Goal: Information Seeking & Learning: Learn about a topic

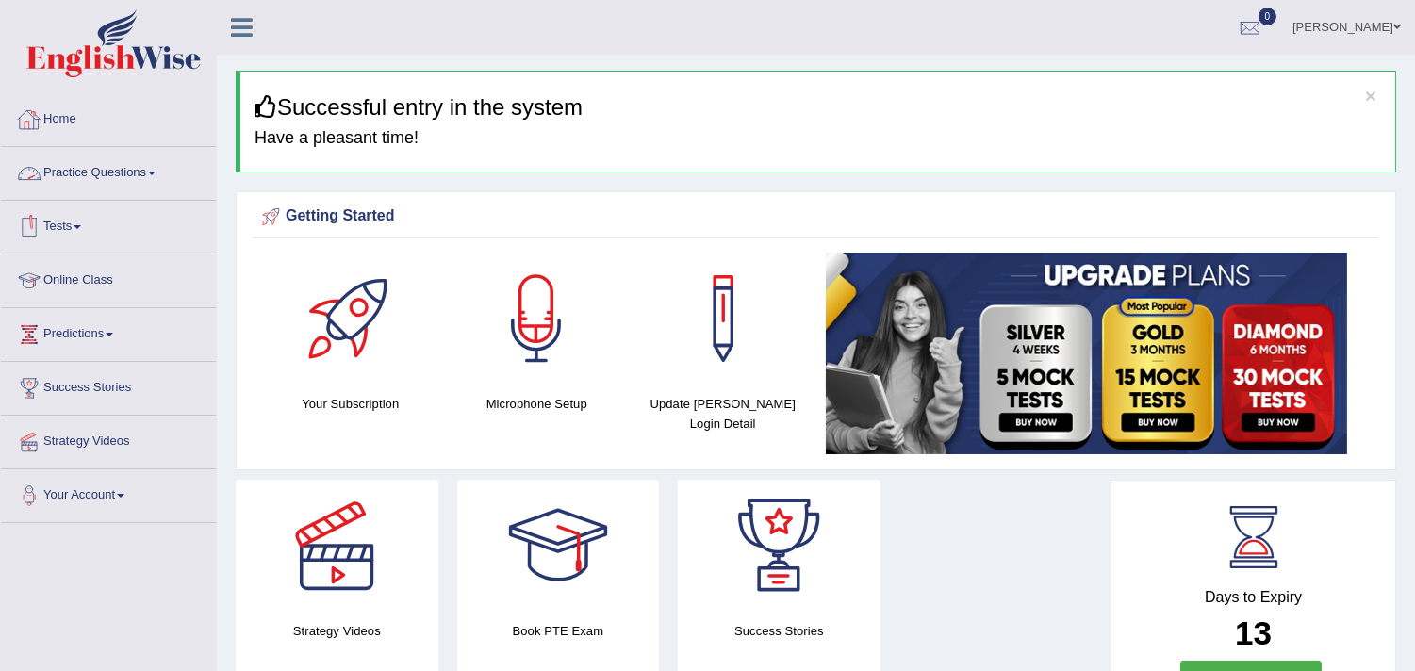
click at [95, 165] on link "Practice Questions" at bounding box center [108, 170] width 215 height 47
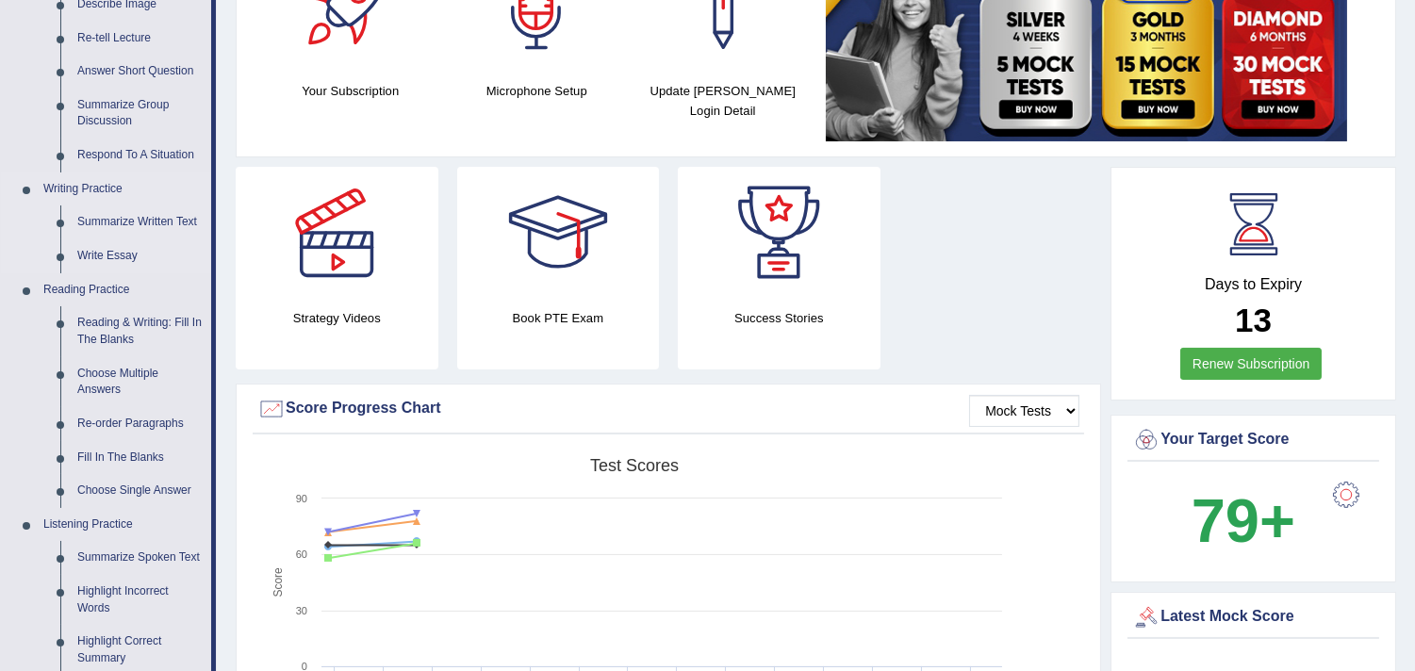
scroll to position [314, 0]
click at [186, 163] on link "Respond To A Situation" at bounding box center [140, 155] width 142 height 34
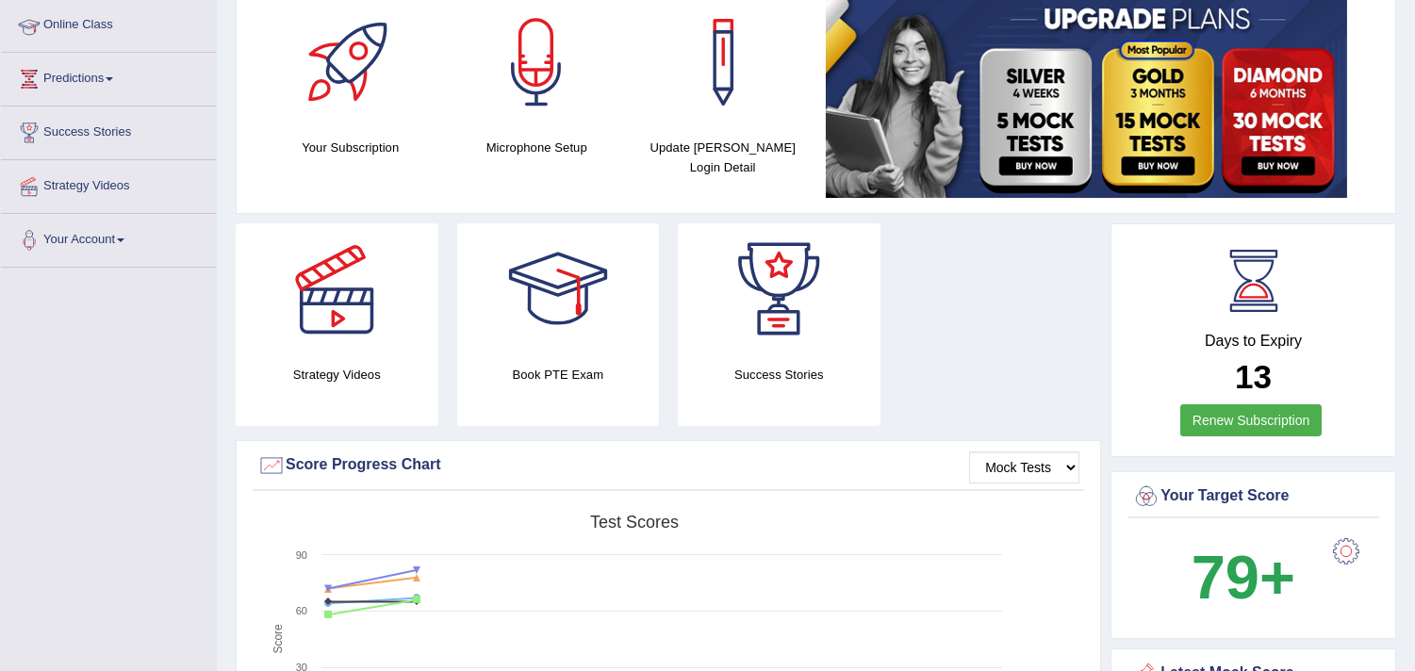
click at [186, 156] on li "Success Stories" at bounding box center [108, 134] width 215 height 54
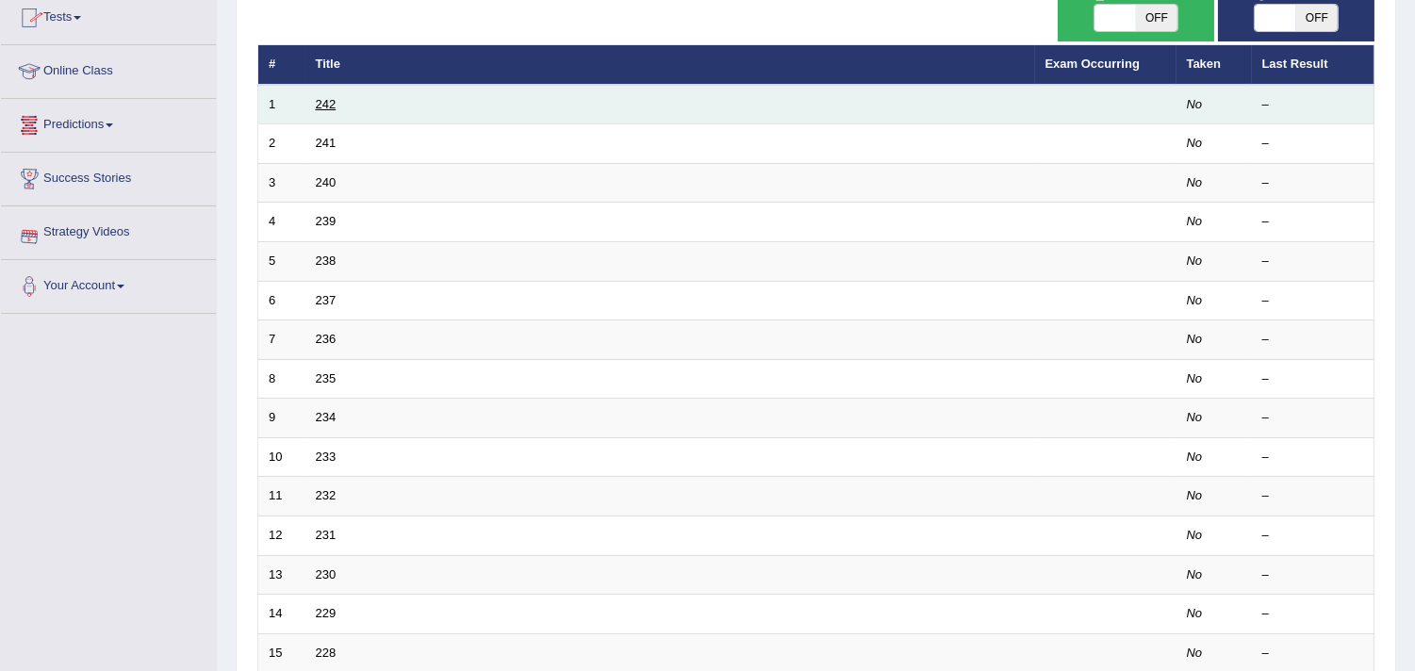
click at [327, 102] on link "242" at bounding box center [326, 104] width 21 height 14
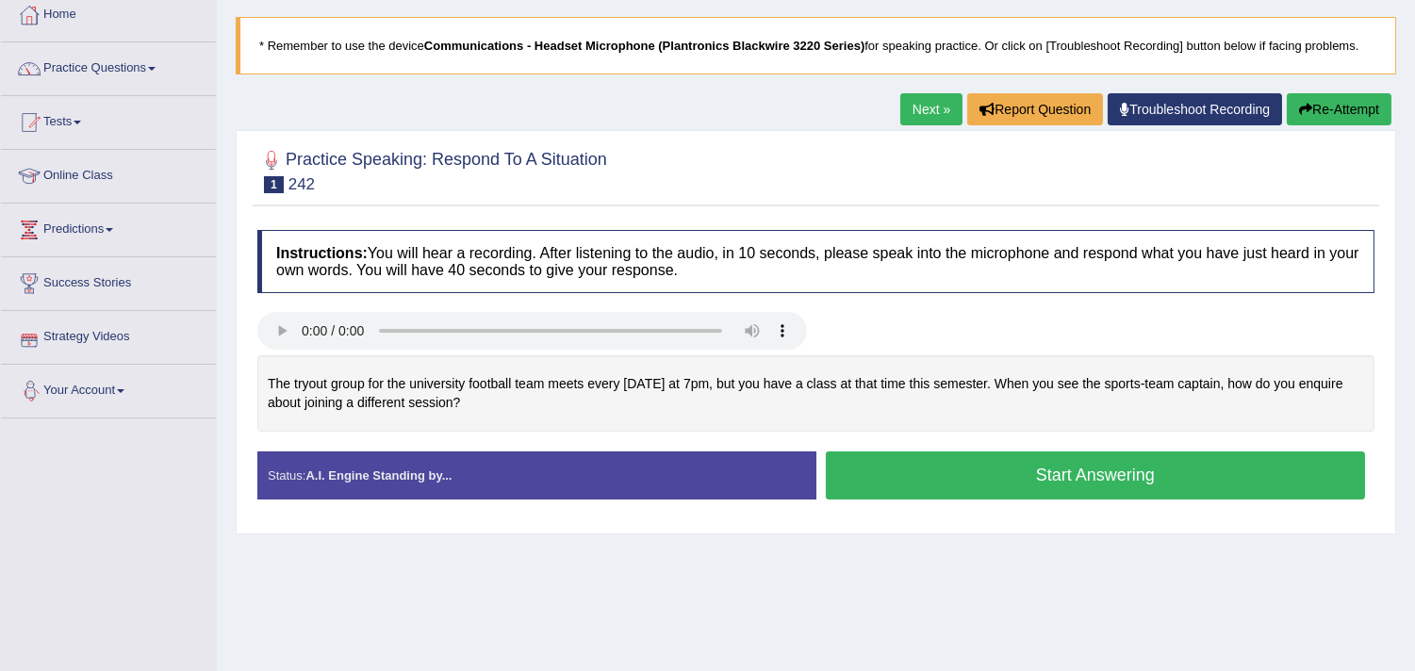
click at [1038, 460] on button "Start Answering" at bounding box center [1096, 476] width 540 height 48
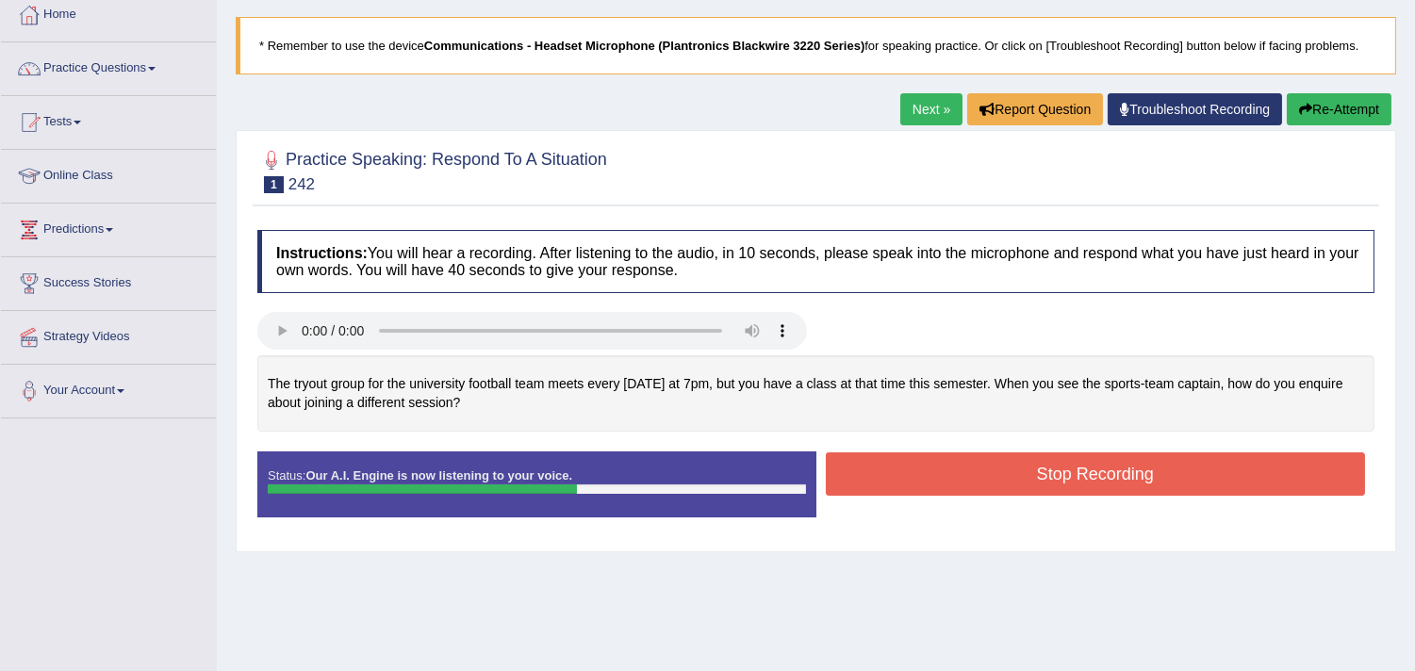
click at [1034, 464] on button "Stop Recording" at bounding box center [1096, 474] width 540 height 43
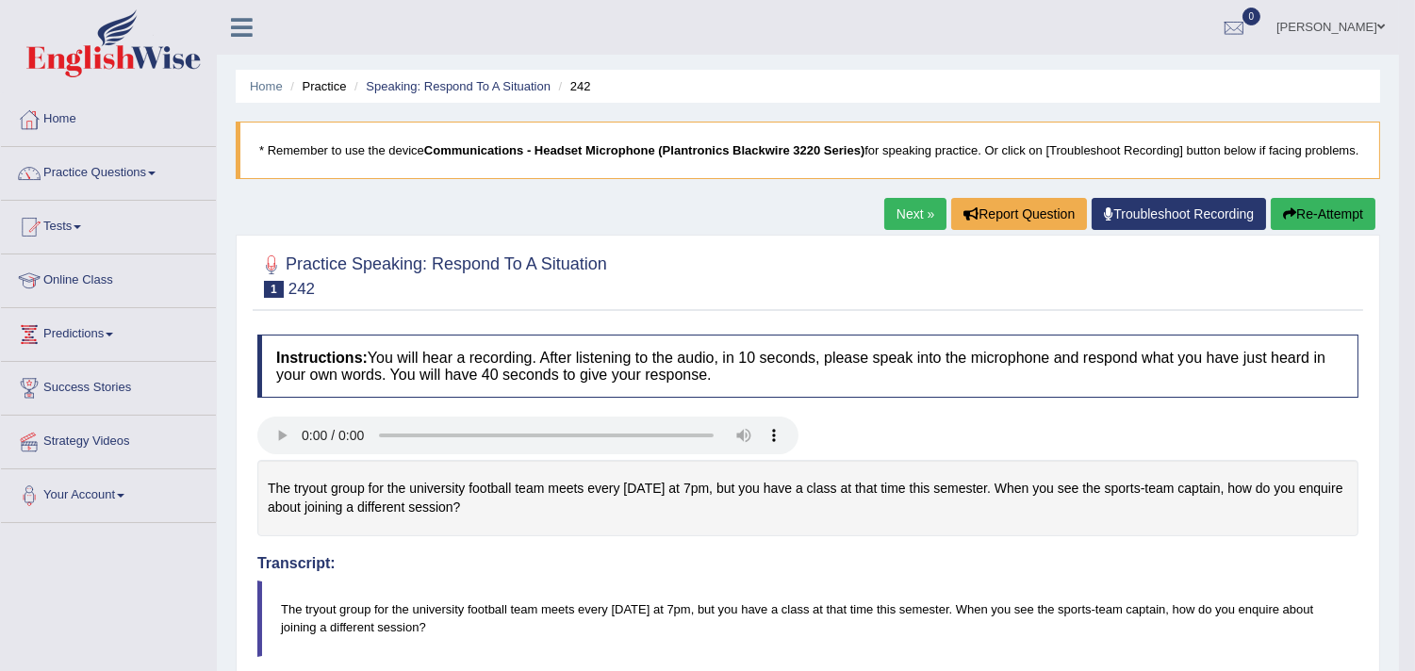
click at [1335, 227] on button "Re-Attempt" at bounding box center [1323, 214] width 105 height 32
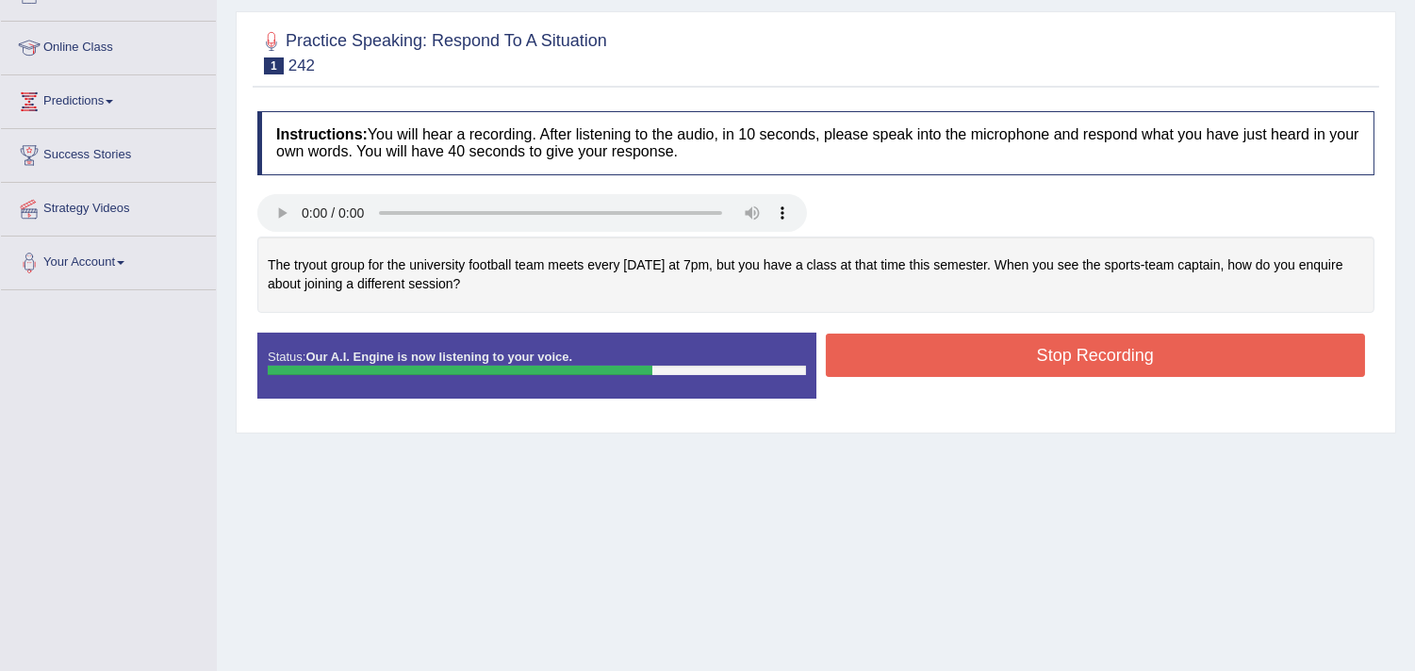
click at [1231, 354] on button "Stop Recording" at bounding box center [1096, 355] width 540 height 43
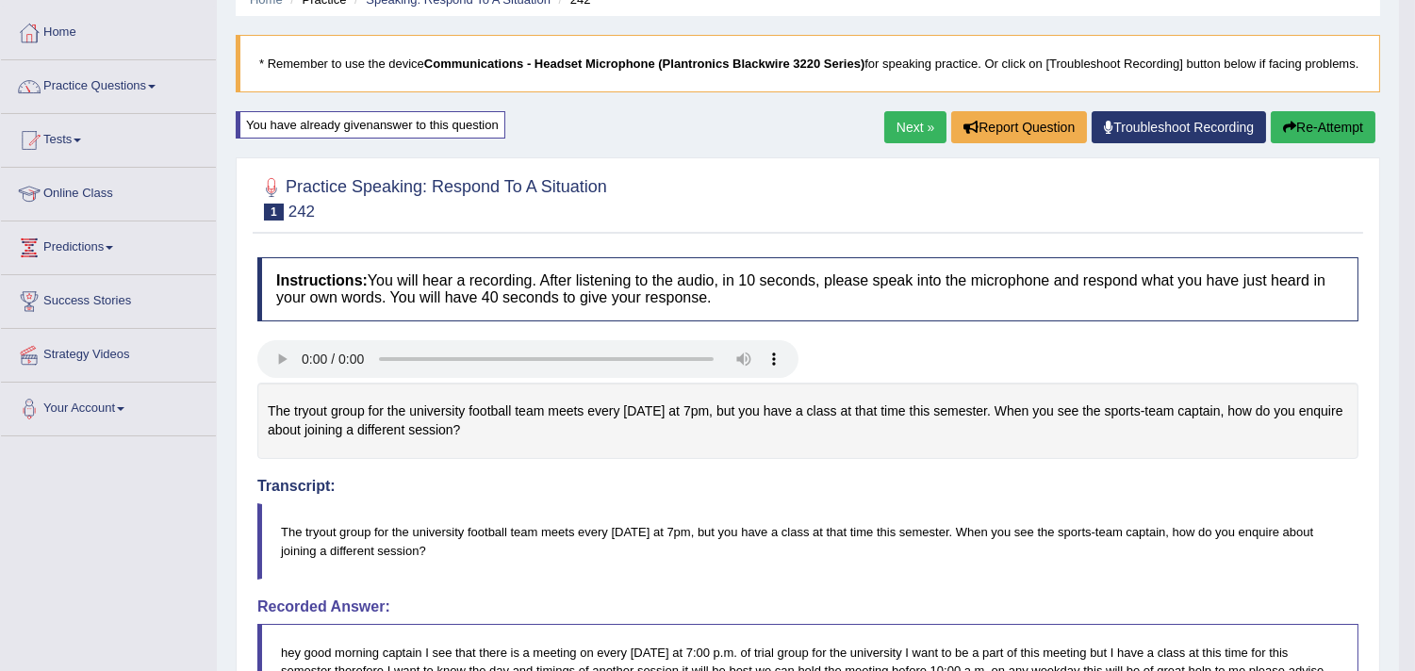
scroll to position [86, 0]
click at [111, 76] on link "Practice Questions" at bounding box center [108, 84] width 215 height 47
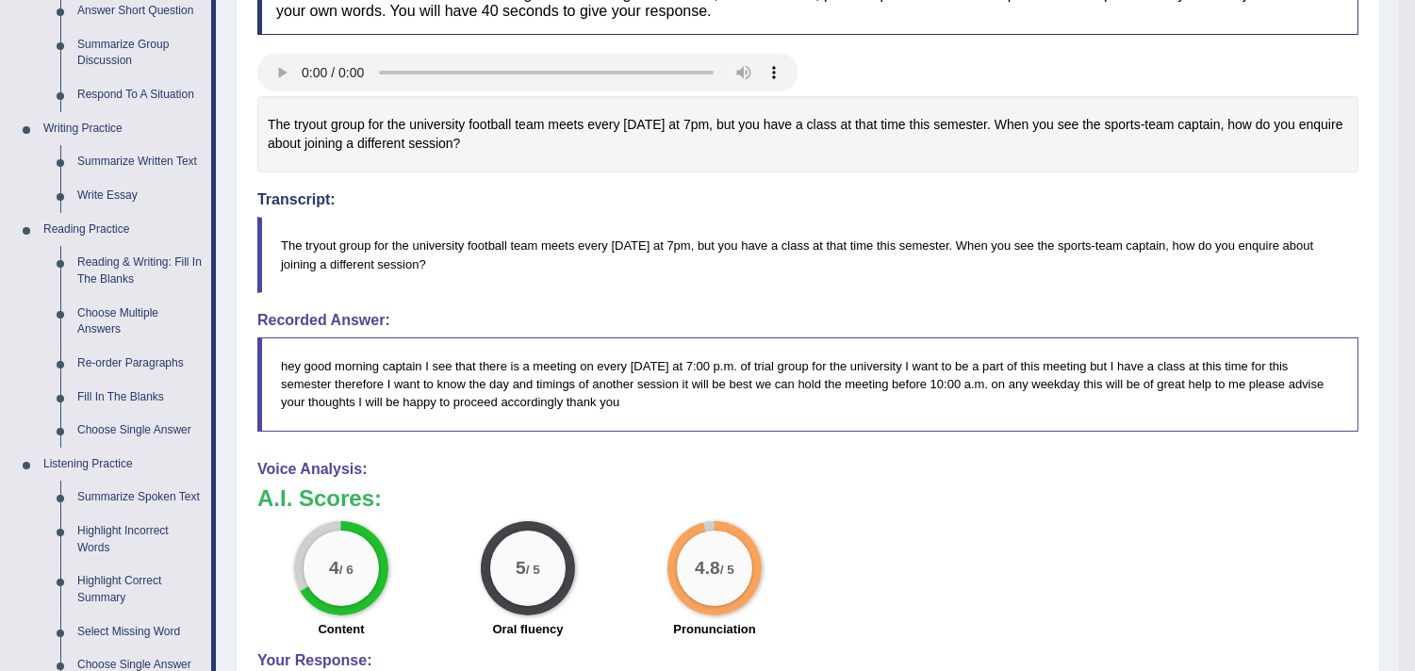
scroll to position [504, 0]
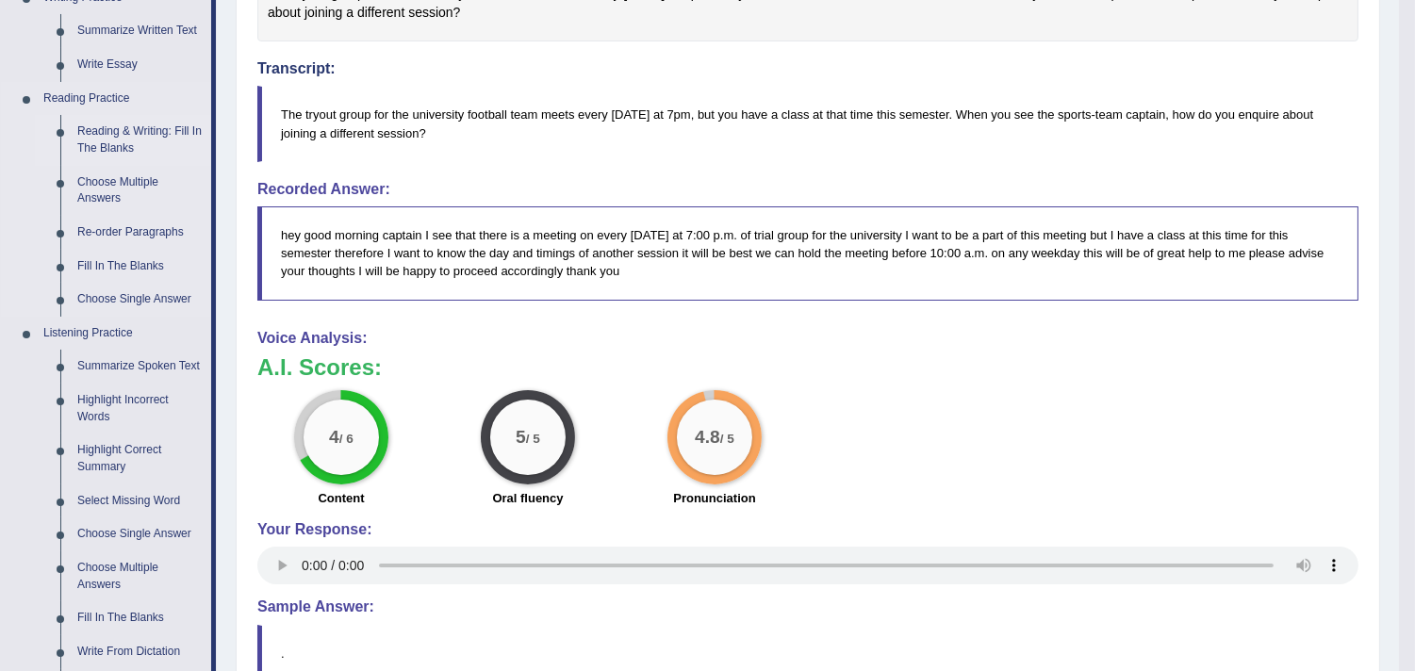
click at [124, 129] on link "Reading & Writing: Fill In The Blanks" at bounding box center [140, 140] width 142 height 50
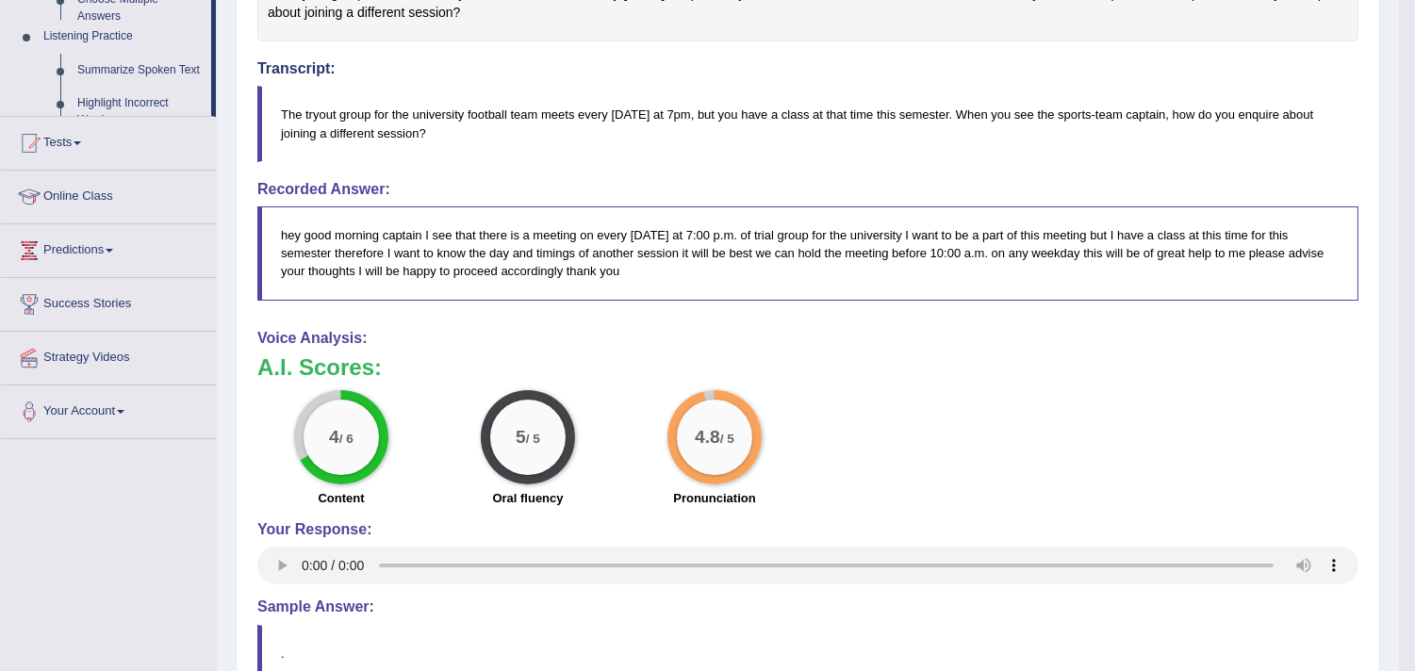
scroll to position [336, 0]
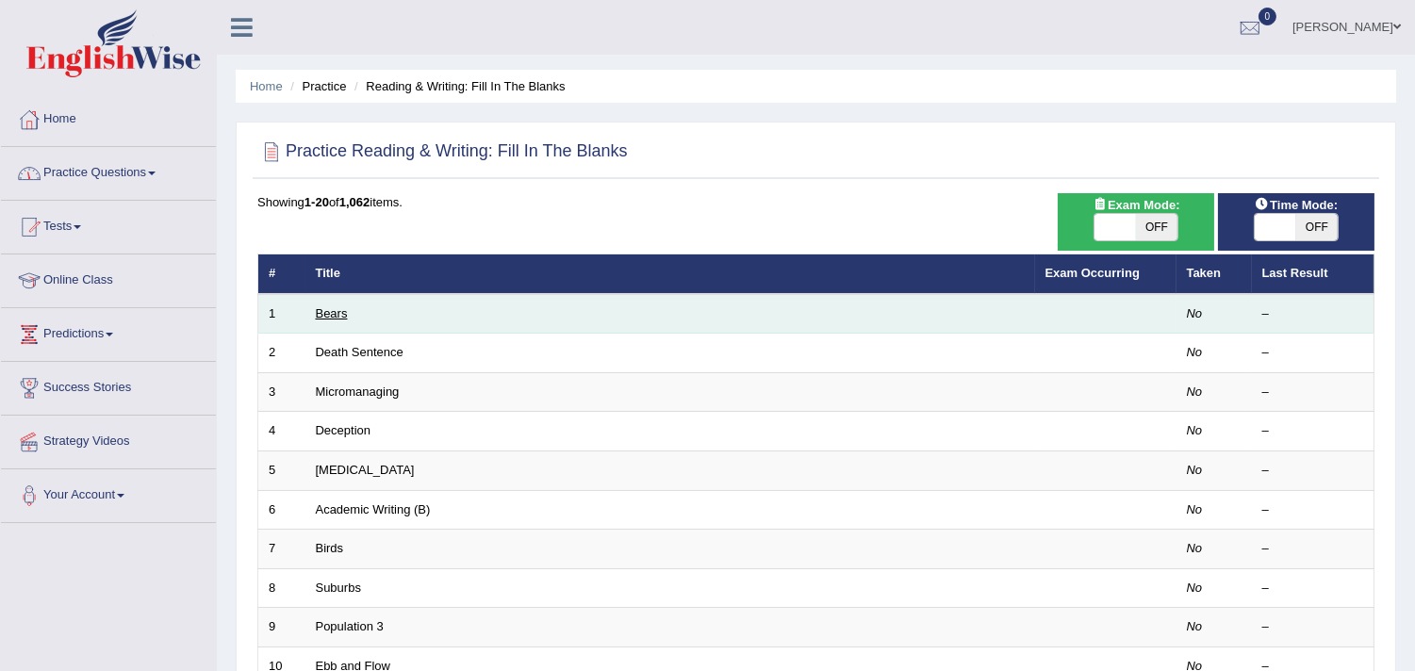
click at [335, 309] on link "Bears" at bounding box center [332, 313] width 32 height 14
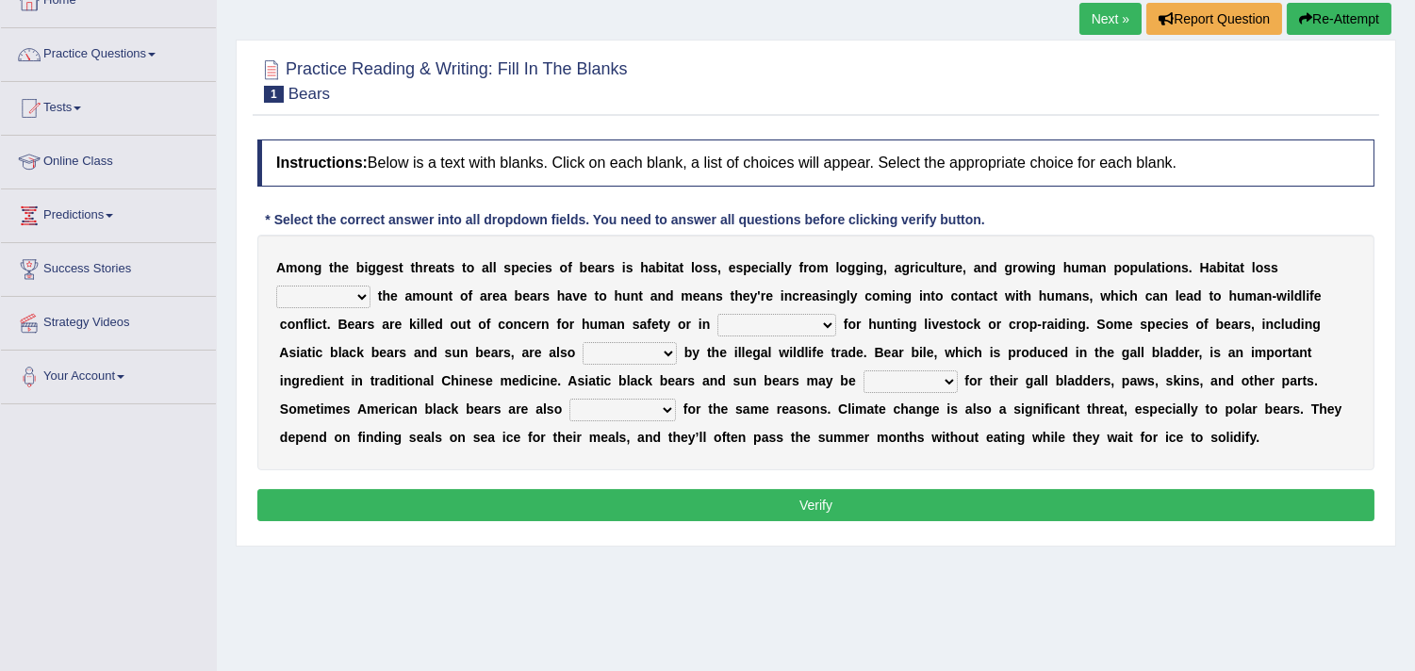
scroll to position [105, 0]
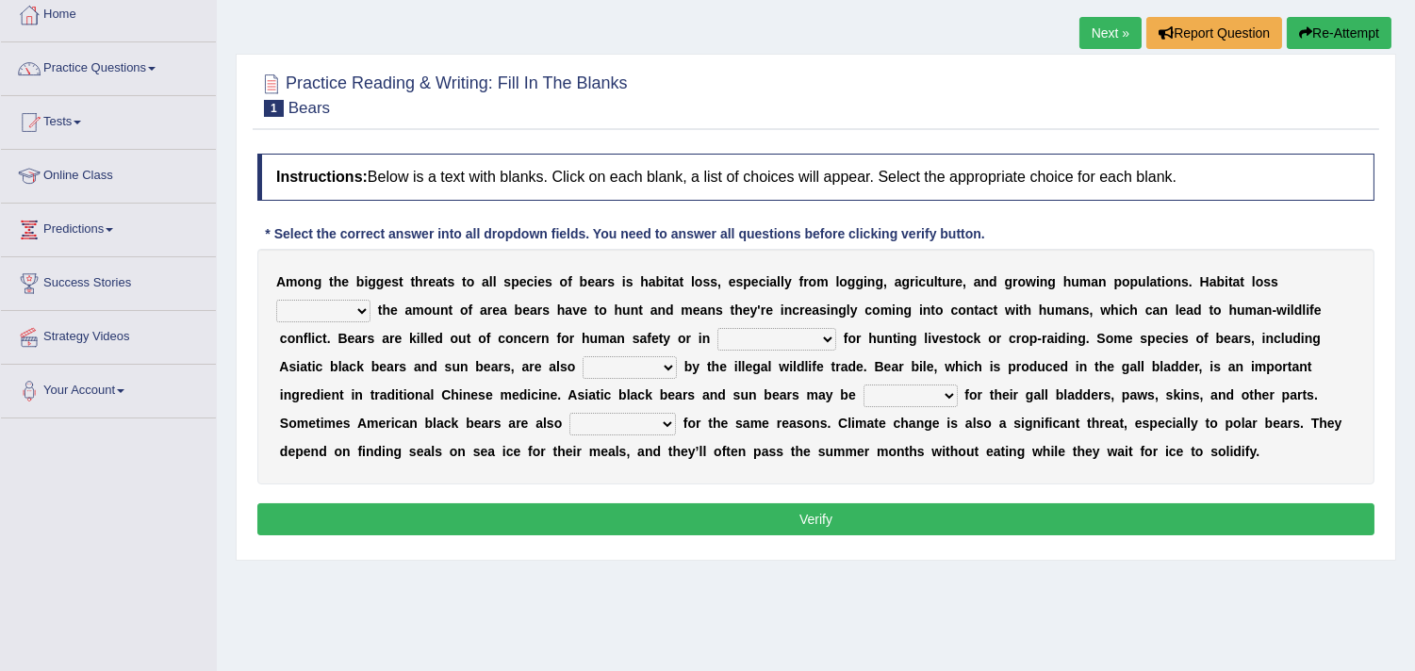
click at [363, 308] on select "increases reduces complies interacts" at bounding box center [323, 311] width 94 height 23
click at [362, 308] on select "increases reduces complies interacts" at bounding box center [323, 311] width 94 height 23
select select "reduces"
click at [276, 300] on select "increases reduces complies interacts" at bounding box center [323, 311] width 94 height 23
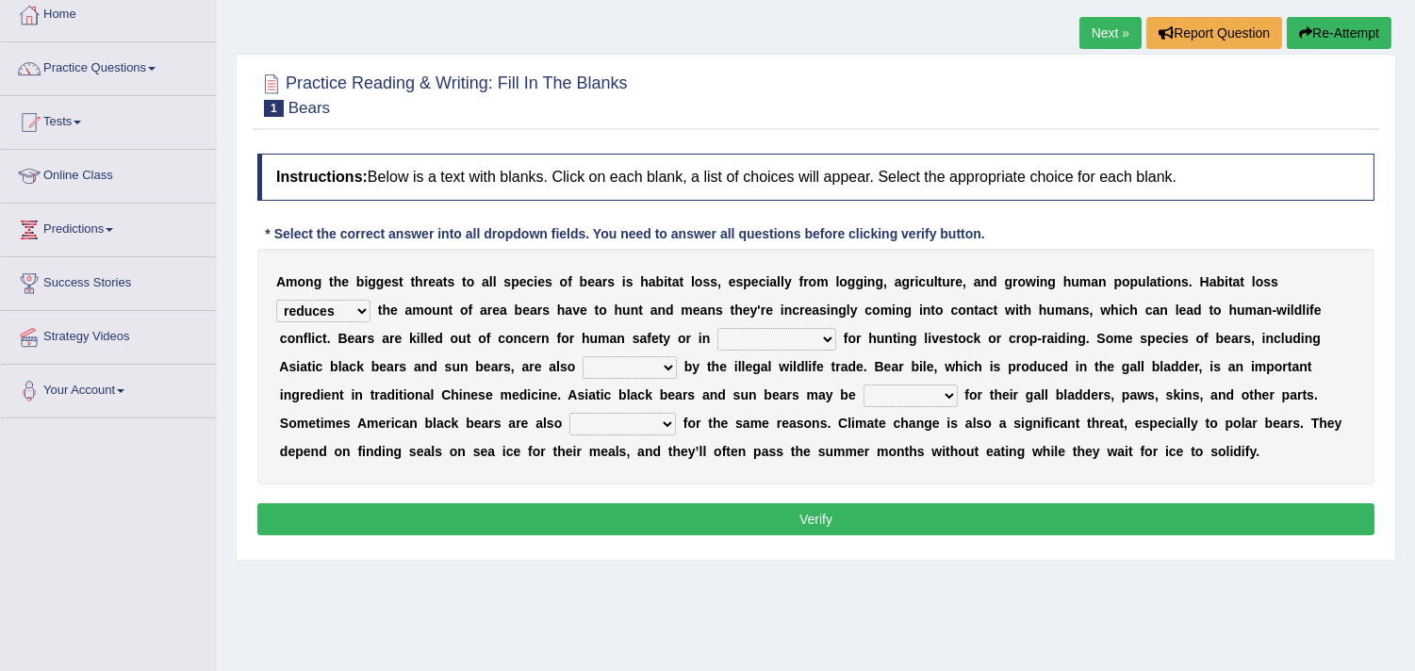
click at [834, 344] on select "coalition retaliation appreciation disinformation" at bounding box center [776, 339] width 119 height 23
select select "coalition"
click at [717, 328] on select "coalition retaliation appreciation disinformation" at bounding box center [776, 339] width 119 height 23
click at [670, 366] on select "protected prohibited fattened threatened" at bounding box center [630, 367] width 94 height 23
select select "threatened"
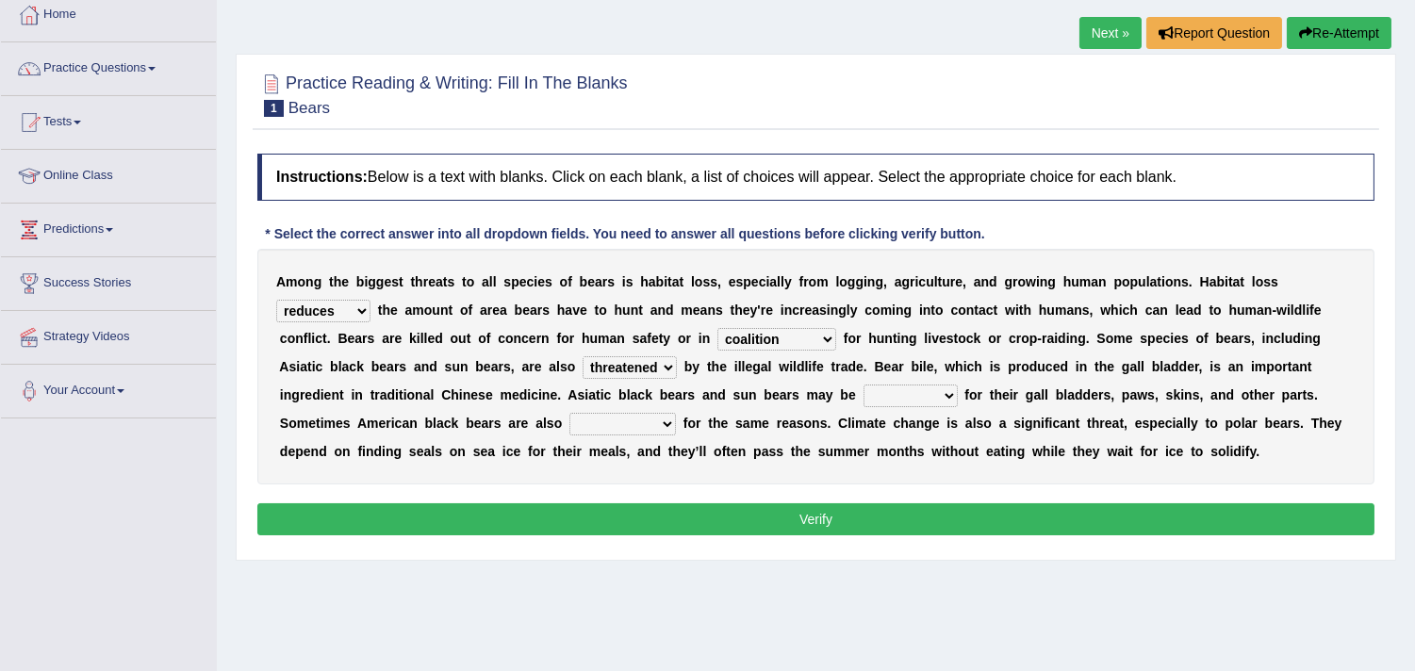
click at [583, 356] on select "protected prohibited fattened threatened" at bounding box center [630, 367] width 94 height 23
click at [950, 390] on select "poached squelched coached blenched" at bounding box center [911, 396] width 94 height 23
select select "poached"
click at [864, 385] on select "poached squelched coached blenched" at bounding box center [911, 396] width 94 height 23
click at [669, 421] on select "begot foreseen encountered targeted" at bounding box center [622, 424] width 107 height 23
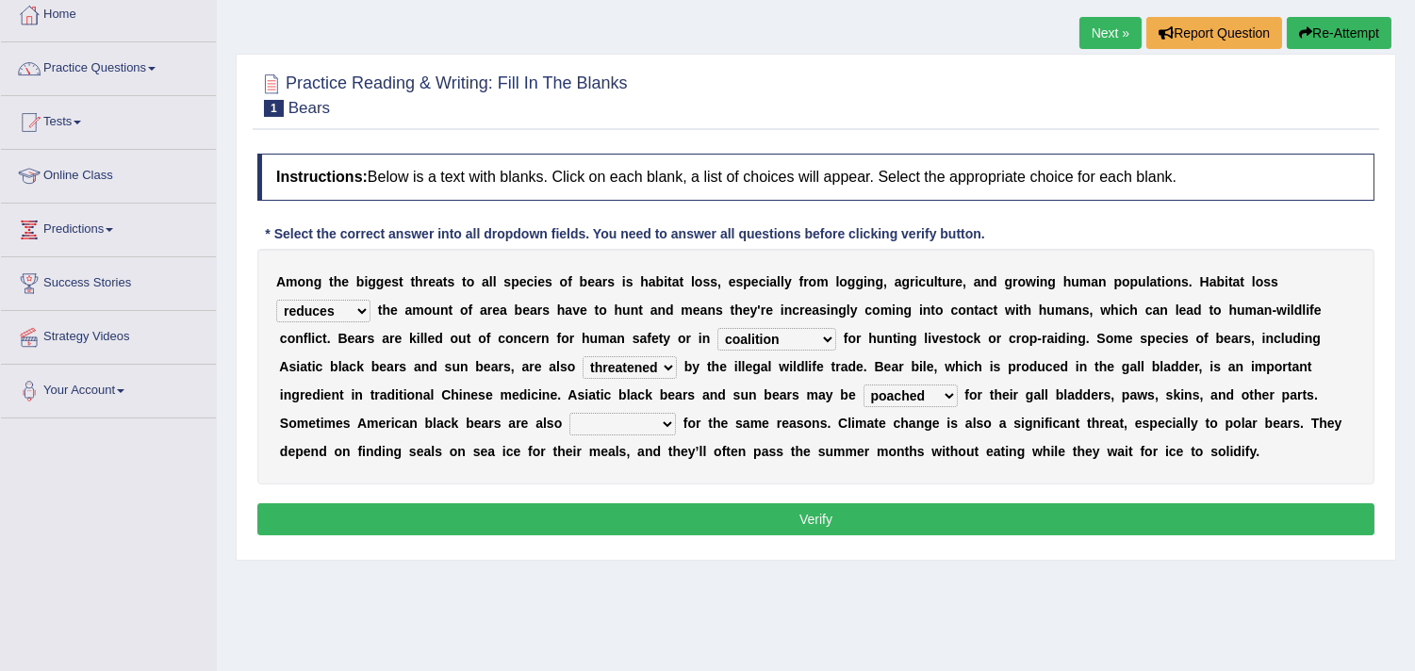
select select "targeted"
click at [569, 413] on select "begot foreseen encountered targeted" at bounding box center [622, 424] width 107 height 23
click at [656, 495] on div "Instructions: Below is a text with blanks. Click on each blank, a list of choic…" at bounding box center [816, 347] width 1127 height 406
click at [656, 500] on div "Instructions: Below is a text with blanks. Click on each blank, a list of choic…" at bounding box center [816, 347] width 1127 height 406
click at [653, 504] on button "Verify" at bounding box center [815, 519] width 1117 height 32
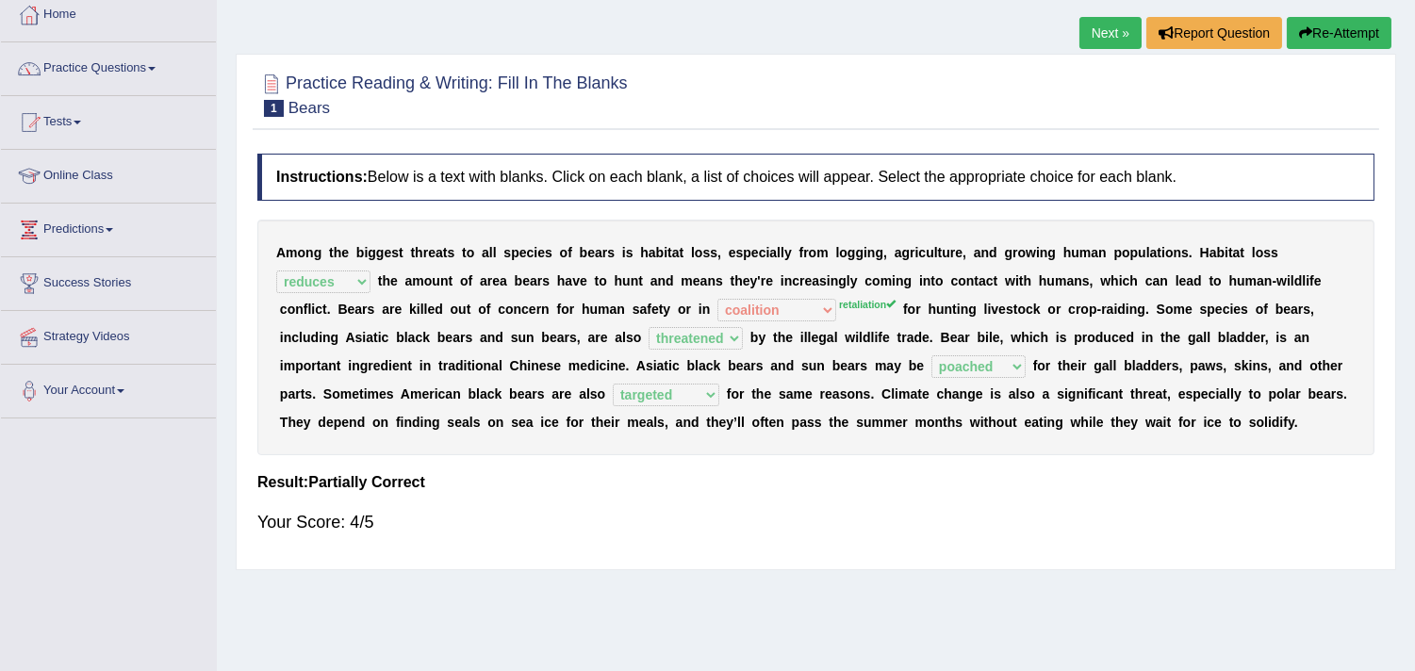
click at [1111, 35] on link "Next »" at bounding box center [1110, 33] width 62 height 32
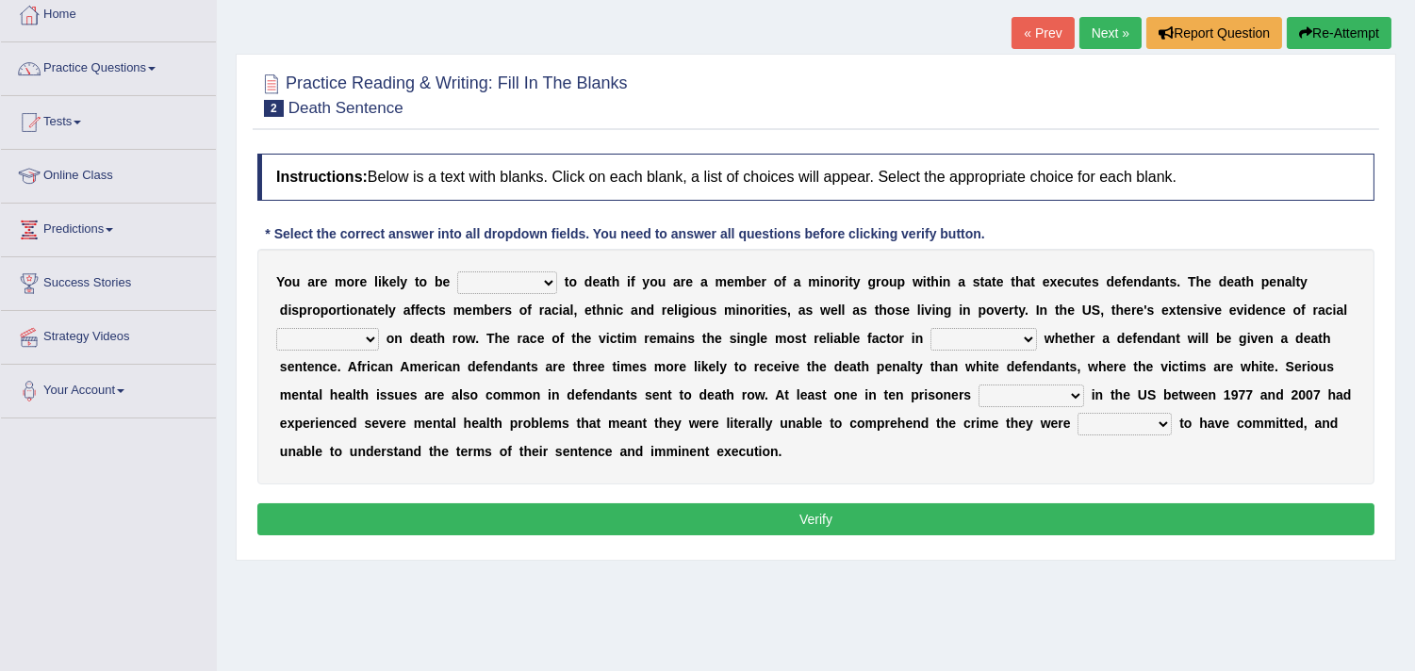
click at [532, 285] on select "penalized blamed complained sentenced" at bounding box center [507, 283] width 100 height 23
select select "sentenced"
click at [457, 272] on select "penalized blamed complained sentenced" at bounding box center [507, 283] width 100 height 23
click at [551, 281] on select "penalized blamed complained sentenced" at bounding box center [507, 283] width 100 height 23
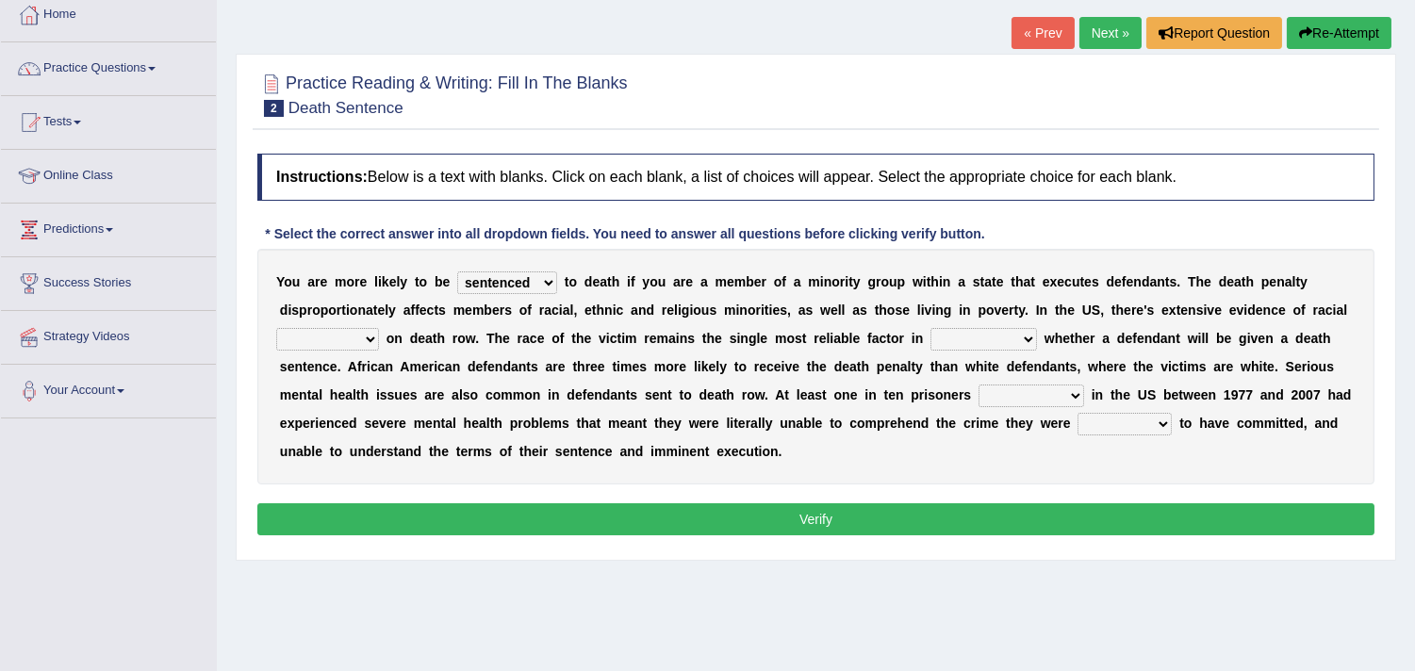
click at [379, 336] on b at bounding box center [383, 338] width 8 height 15
click at [374, 336] on select "bias equality appearance background" at bounding box center [327, 339] width 103 height 23
select select "bias"
click at [276, 328] on select "bias equality appearance background" at bounding box center [327, 339] width 103 height 23
click at [1007, 328] on select "determining adjoining undermining examining" at bounding box center [984, 339] width 107 height 23
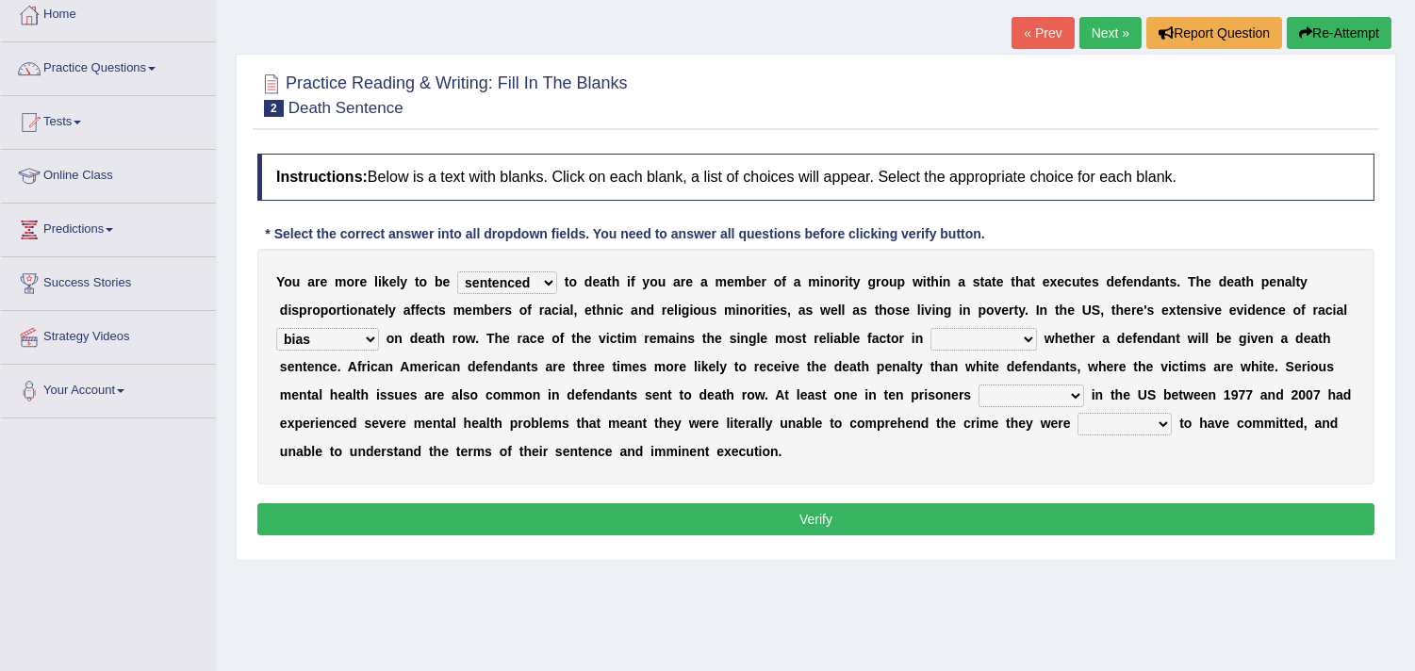
select select "determining"
click at [931, 328] on select "determining adjoining undermining examining" at bounding box center [984, 339] width 107 height 23
click at [1011, 391] on select "electrocuted persecuted executed captured" at bounding box center [1032, 396] width 106 height 23
select select "executed"
click at [979, 385] on select "electrocuted persecuted executed captured" at bounding box center [1032, 396] width 106 height 23
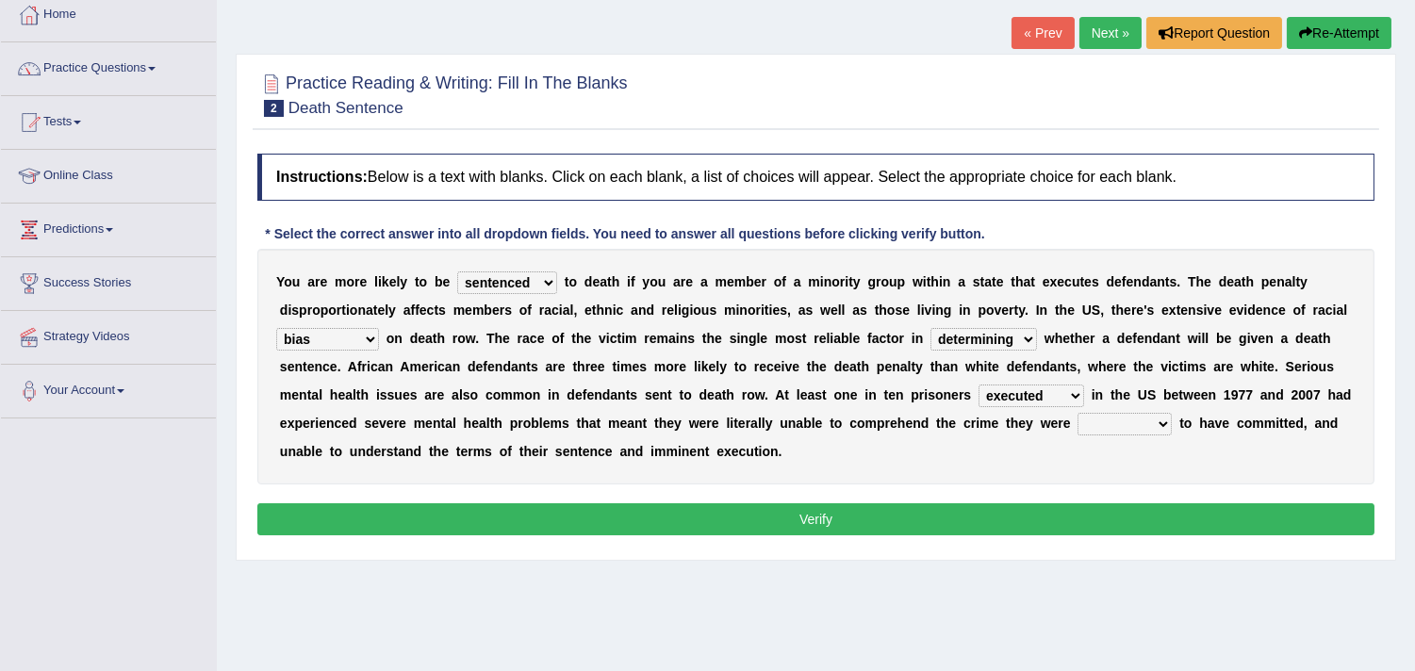
click at [1077, 387] on select "electrocuted persecuted executed captured" at bounding box center [1032, 396] width 106 height 23
click at [798, 623] on div "Home Practice Reading & Writing: Fill In The Blanks Death Sentence « Prev Next …" at bounding box center [816, 366] width 1198 height 943
click at [1139, 418] on select "alleged acclaimed persuaded claimed" at bounding box center [1125, 424] width 94 height 23
select select "alleged"
click at [1079, 413] on select "alleged acclaimed persuaded claimed" at bounding box center [1125, 424] width 94 height 23
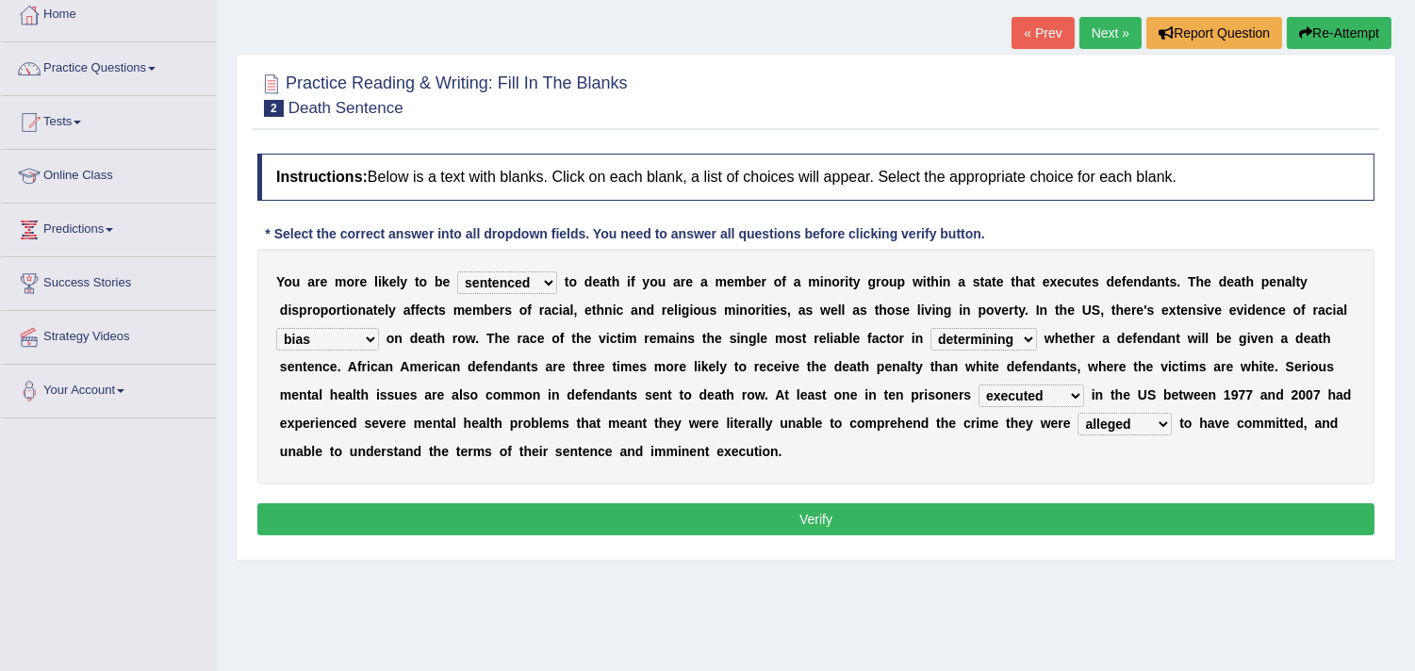
click at [1057, 525] on button "Verify" at bounding box center [815, 519] width 1117 height 32
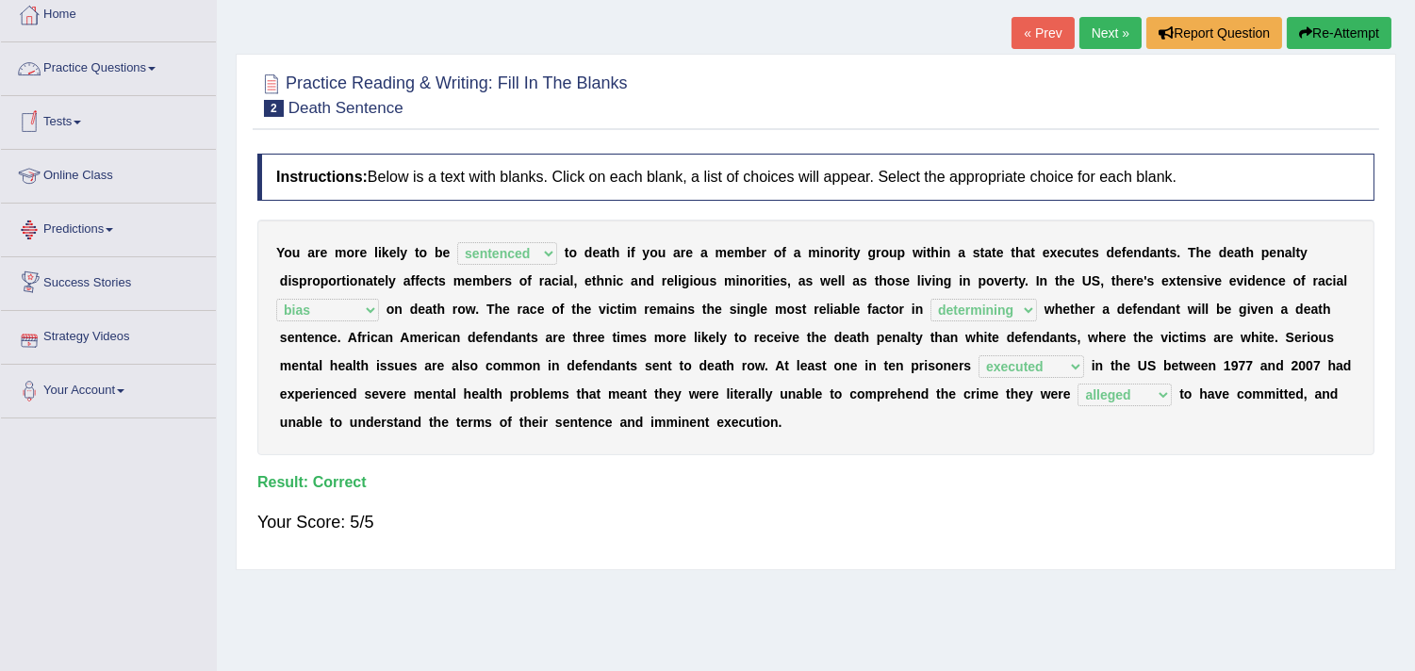
click at [76, 68] on link "Practice Questions" at bounding box center [108, 65] width 215 height 47
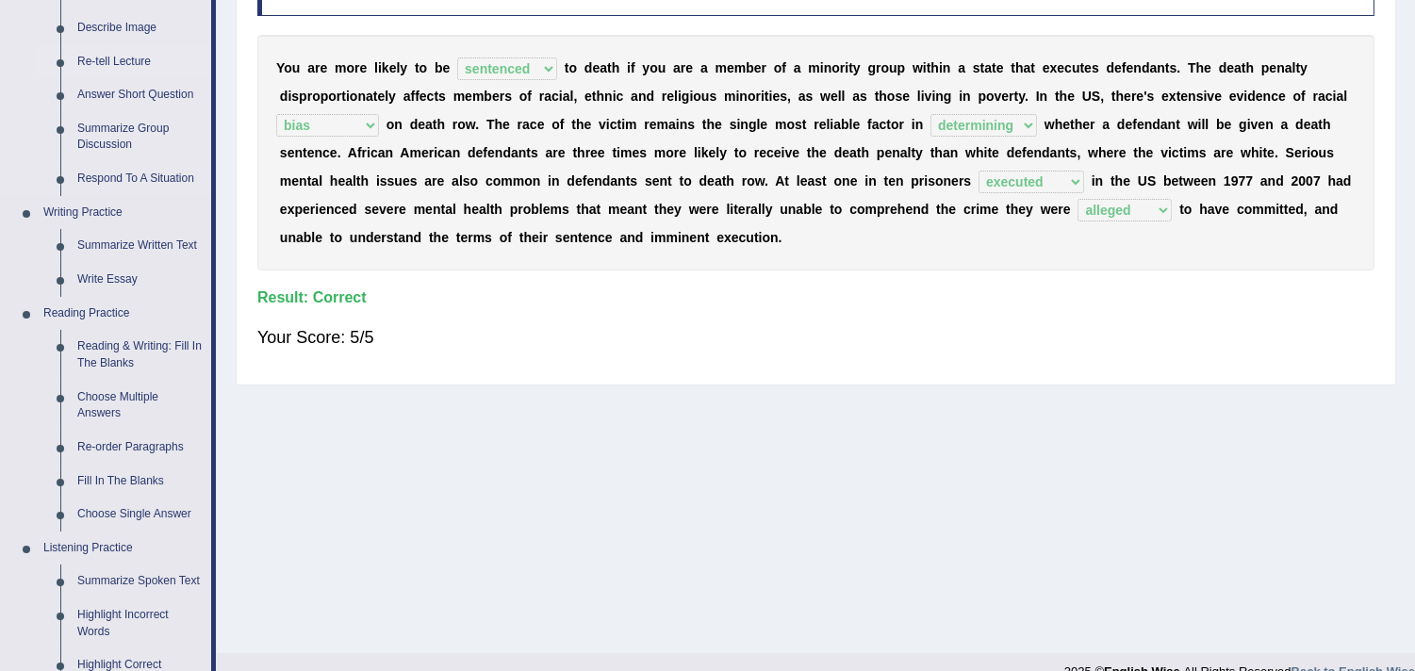
scroll to position [314, 0]
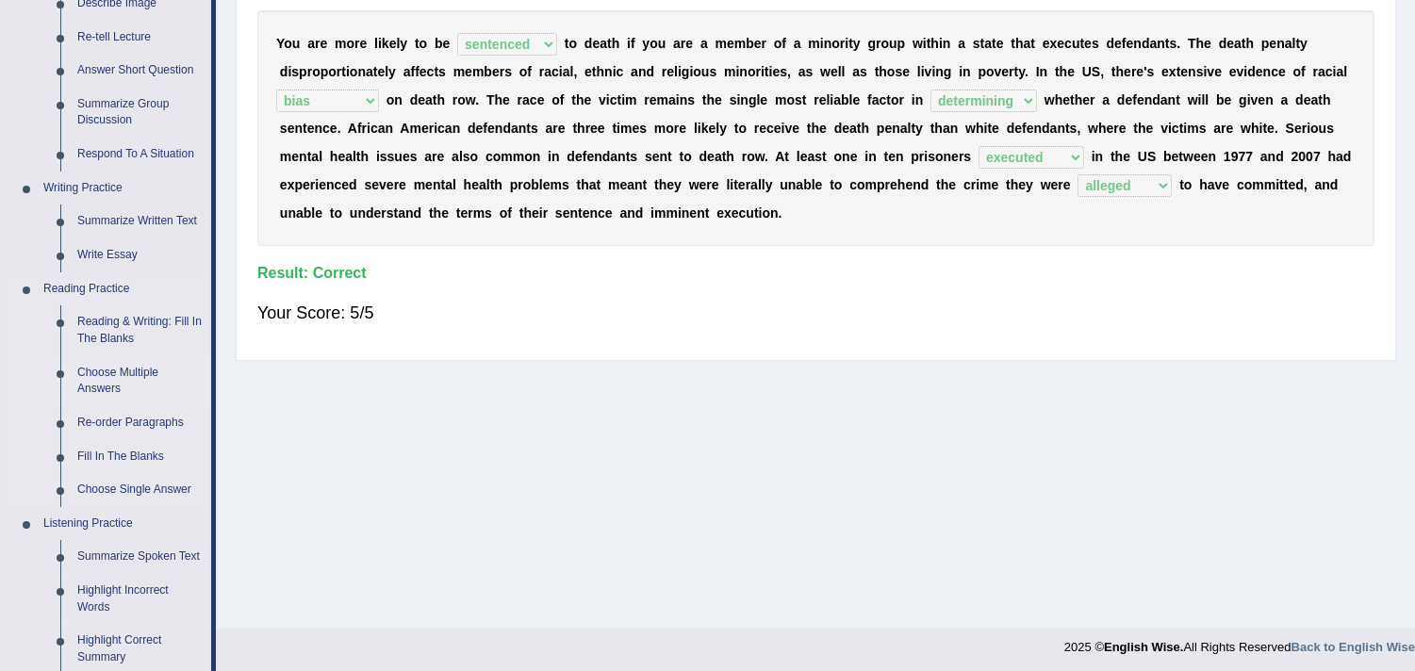
click at [118, 370] on link "Choose Multiple Answers" at bounding box center [140, 381] width 142 height 50
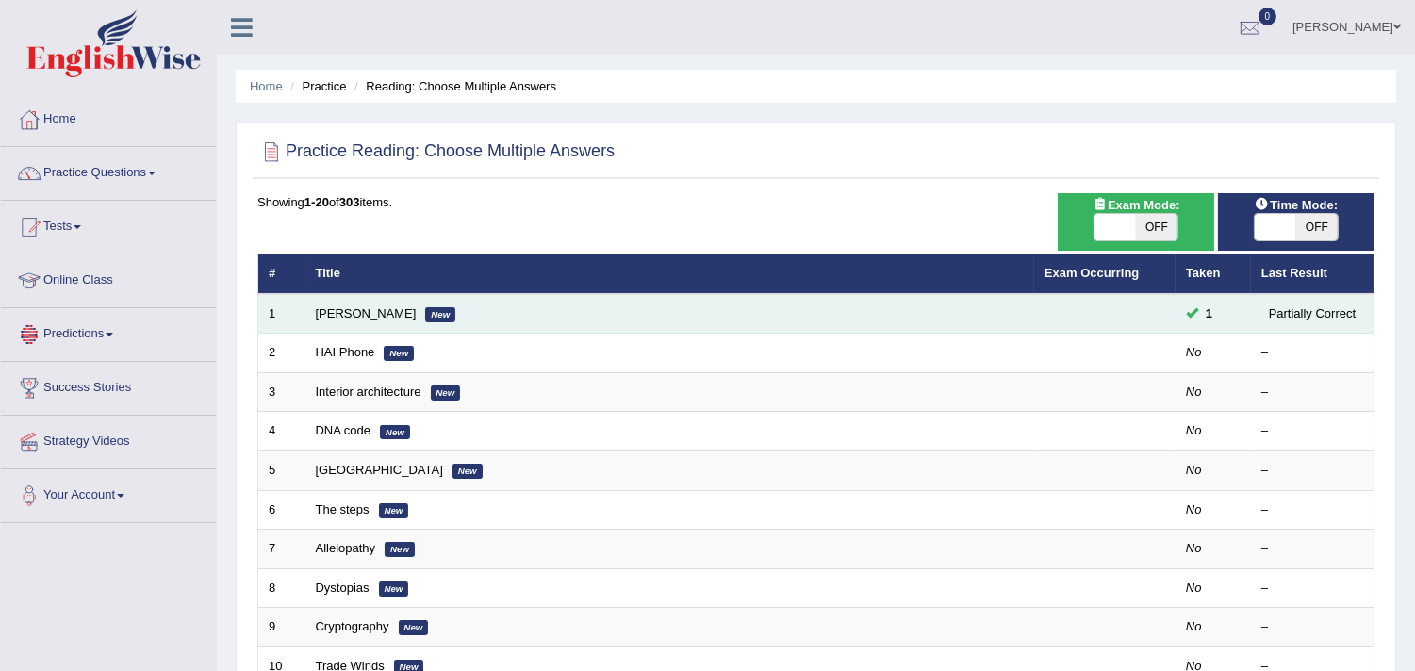
click at [336, 316] on link "[PERSON_NAME]" at bounding box center [366, 313] width 101 height 14
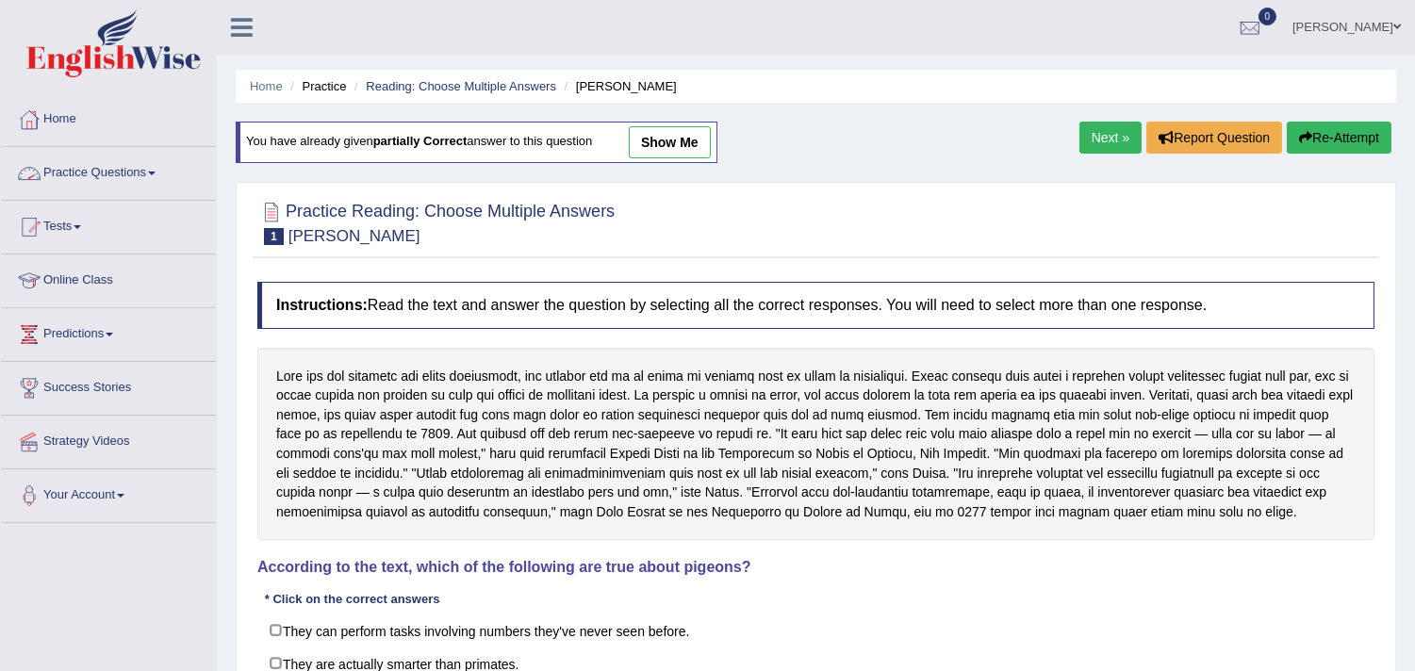
click at [140, 155] on link "Practice Questions" at bounding box center [108, 170] width 215 height 47
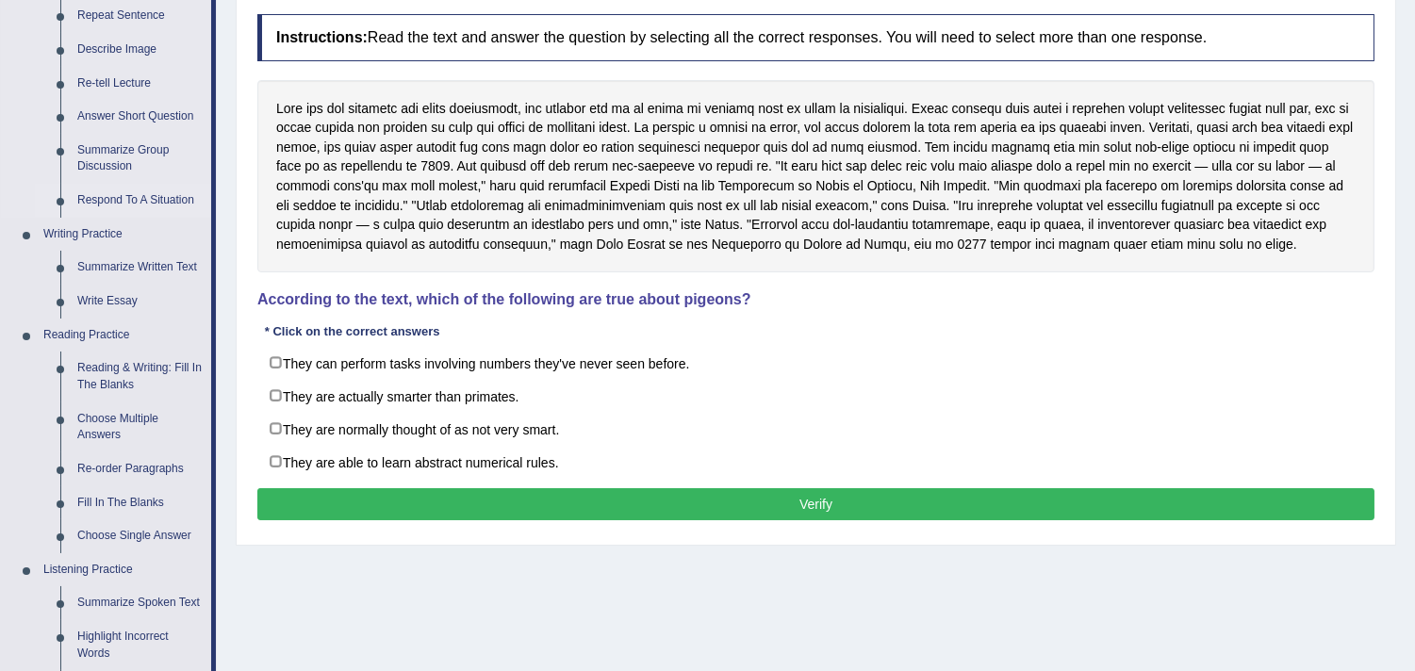
scroll to position [314, 0]
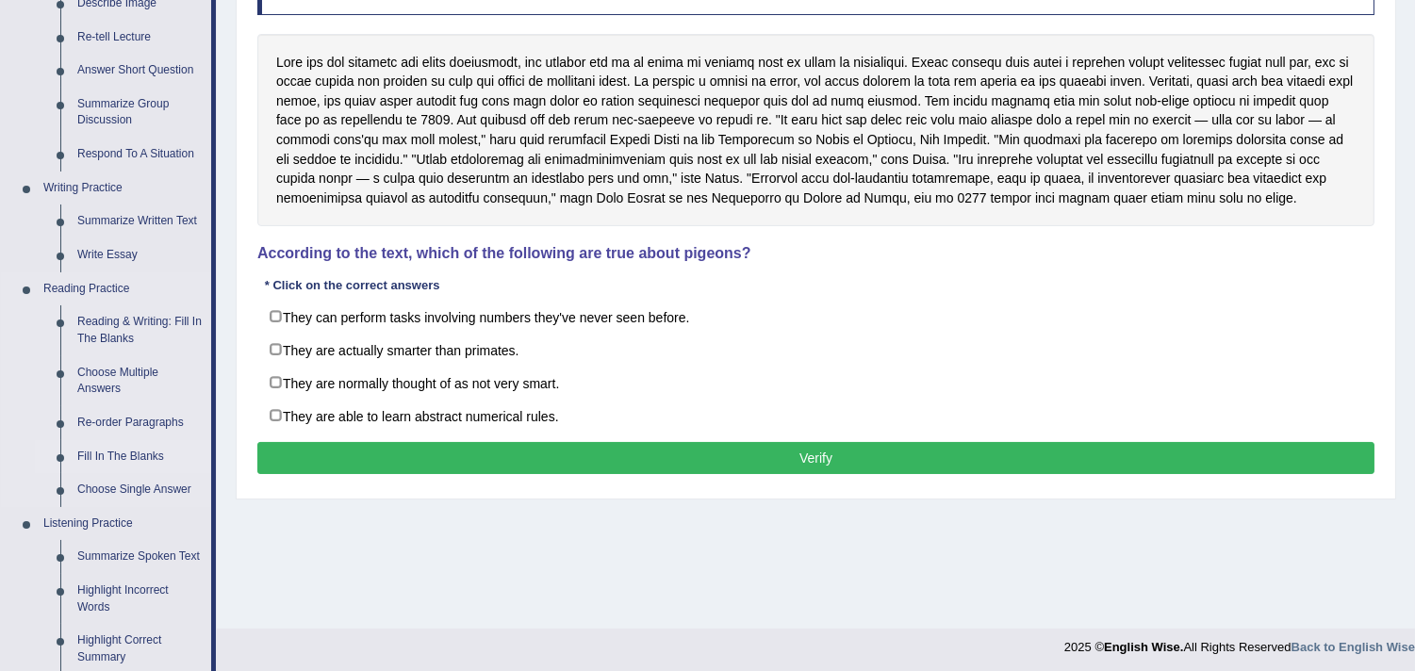
click at [115, 453] on link "Fill In The Blanks" at bounding box center [140, 457] width 142 height 34
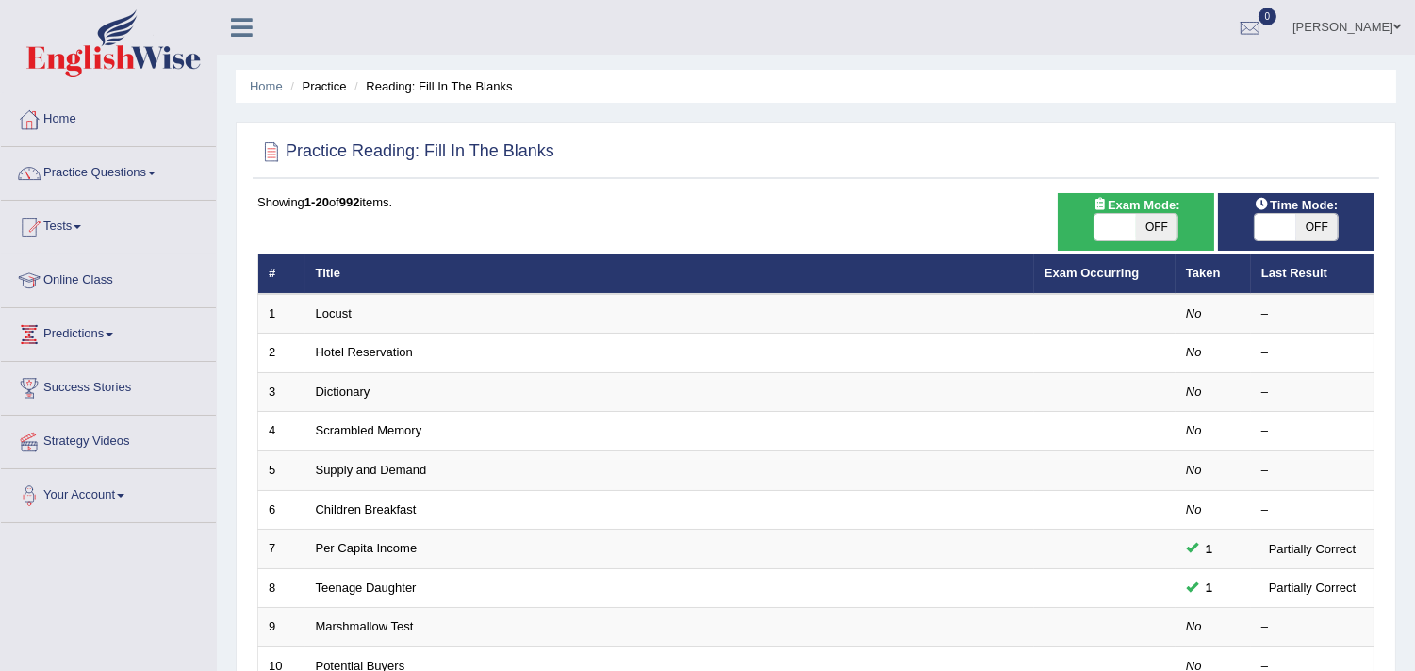
click at [337, 307] on link "Locust" at bounding box center [334, 313] width 36 height 14
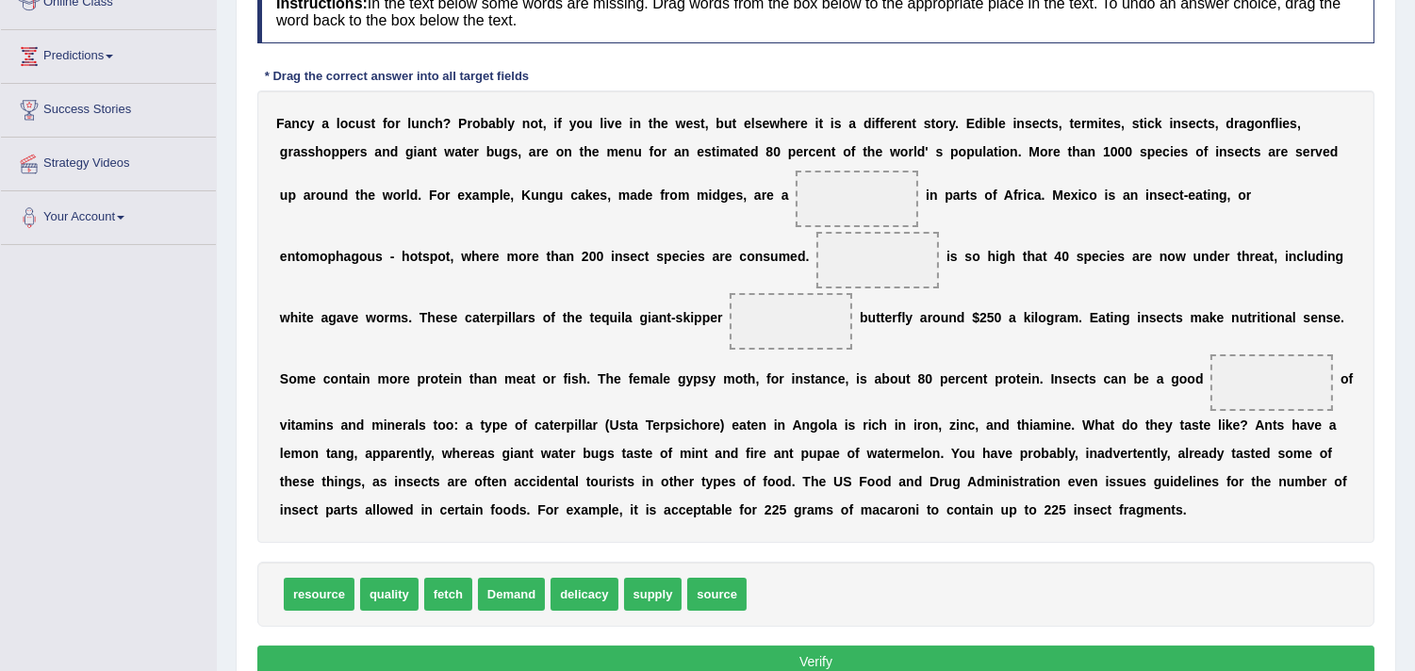
scroll to position [314, 0]
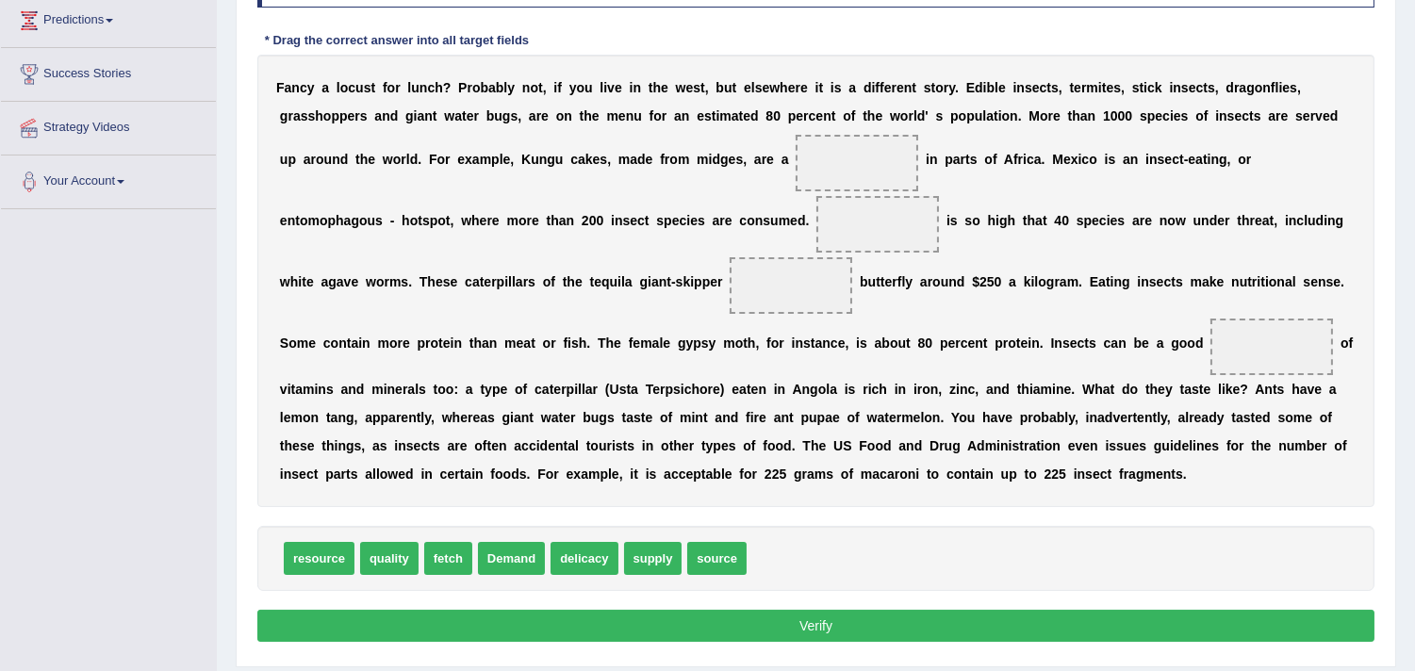
click at [578, 554] on span "delicacy" at bounding box center [584, 558] width 67 height 33
drag, startPoint x: 579, startPoint y: 554, endPoint x: 851, endPoint y: 149, distance: 488.5
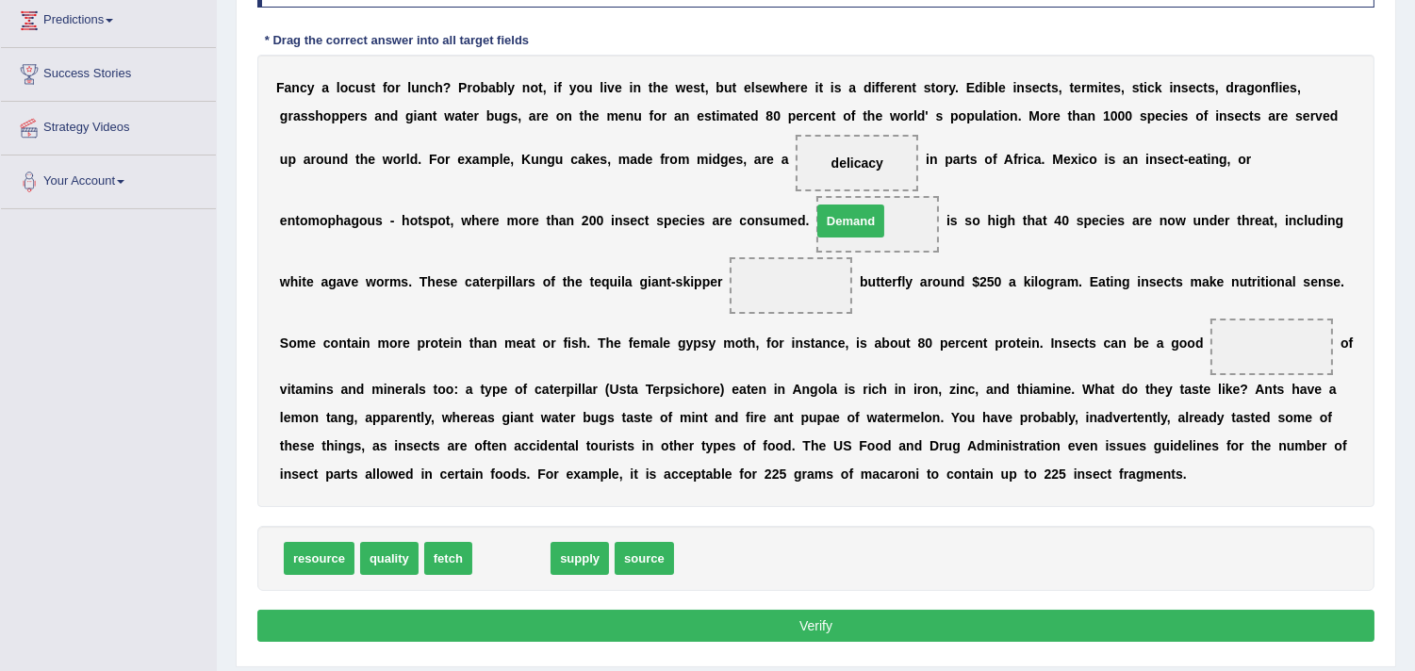
drag, startPoint x: 535, startPoint y: 552, endPoint x: 874, endPoint y: 215, distance: 478.7
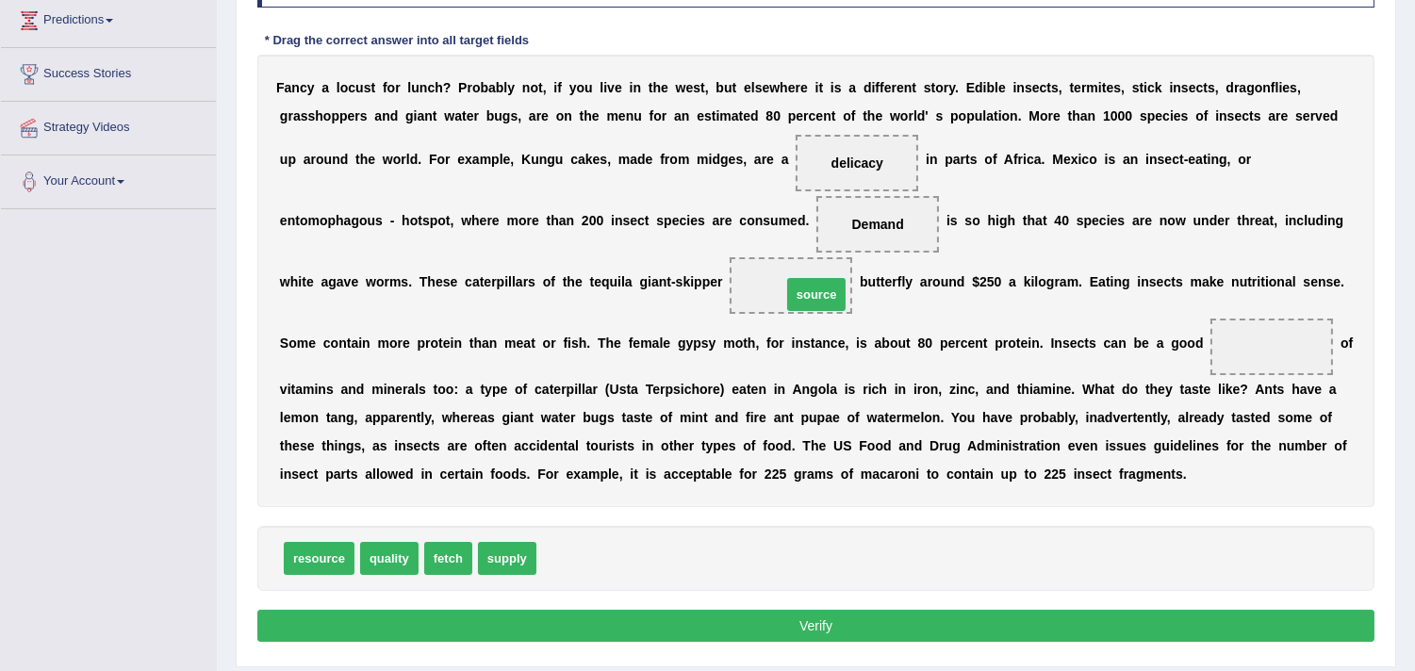
drag, startPoint x: 589, startPoint y: 549, endPoint x: 832, endPoint y: 284, distance: 359.7
click at [781, 265] on span "source" at bounding box center [791, 285] width 123 height 57
drag, startPoint x: 792, startPoint y: 279, endPoint x: 1289, endPoint y: 340, distance: 500.6
drag, startPoint x: 465, startPoint y: 548, endPoint x: 456, endPoint y: 556, distance: 12.0
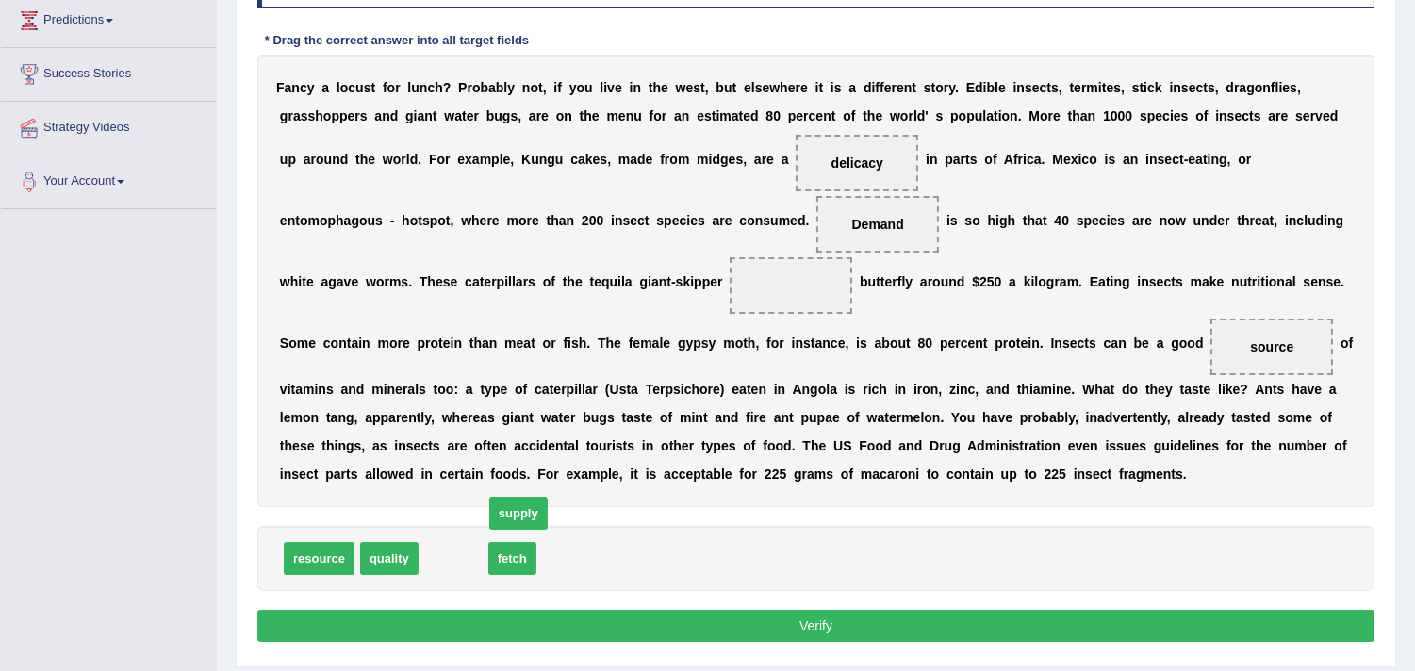
drag, startPoint x: 456, startPoint y: 556, endPoint x: 485, endPoint y: 550, distance: 29.0
drag, startPoint x: 453, startPoint y: 569, endPoint x: 797, endPoint y: 313, distance: 428.6
click at [842, 623] on button "Verify" at bounding box center [815, 626] width 1117 height 32
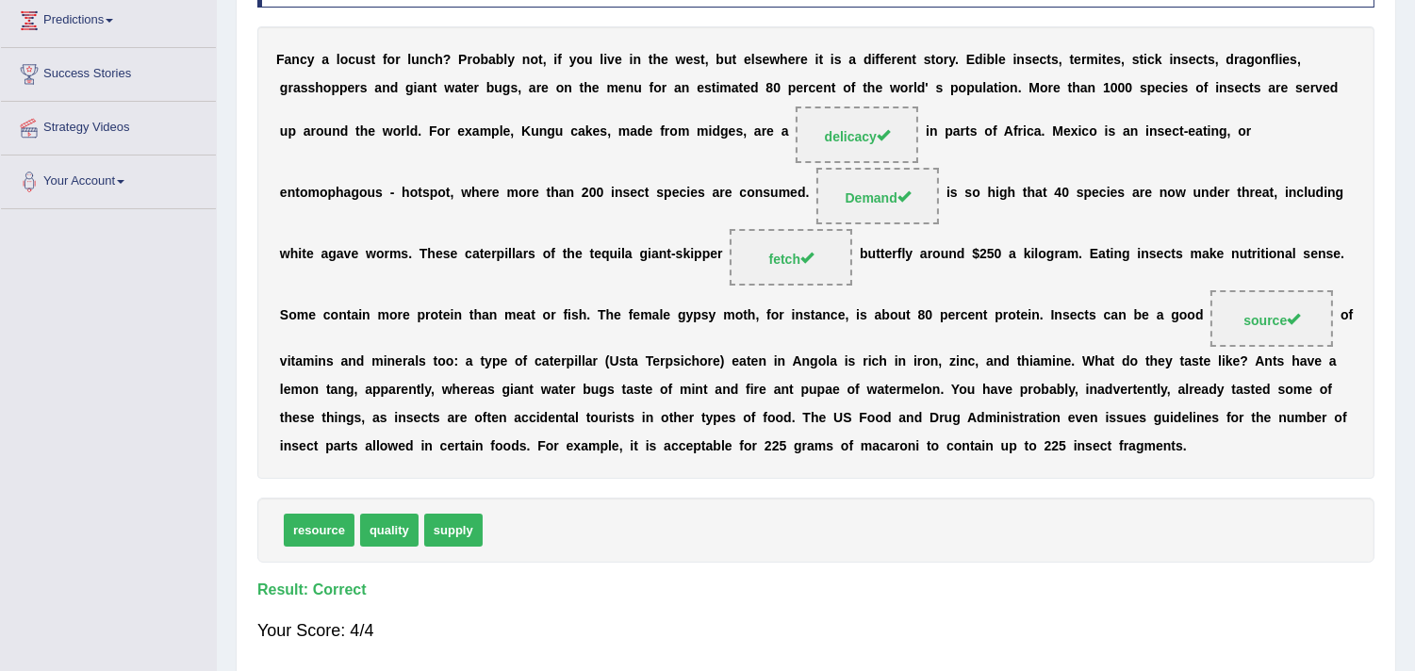
drag, startPoint x: 97, startPoint y: 61, endPoint x: 816, endPoint y: 620, distance: 911.1
click at [816, 620] on div "Your Score: 4/4" at bounding box center [815, 630] width 1117 height 45
